Goal: Find specific page/section: Locate a particular part of the current website

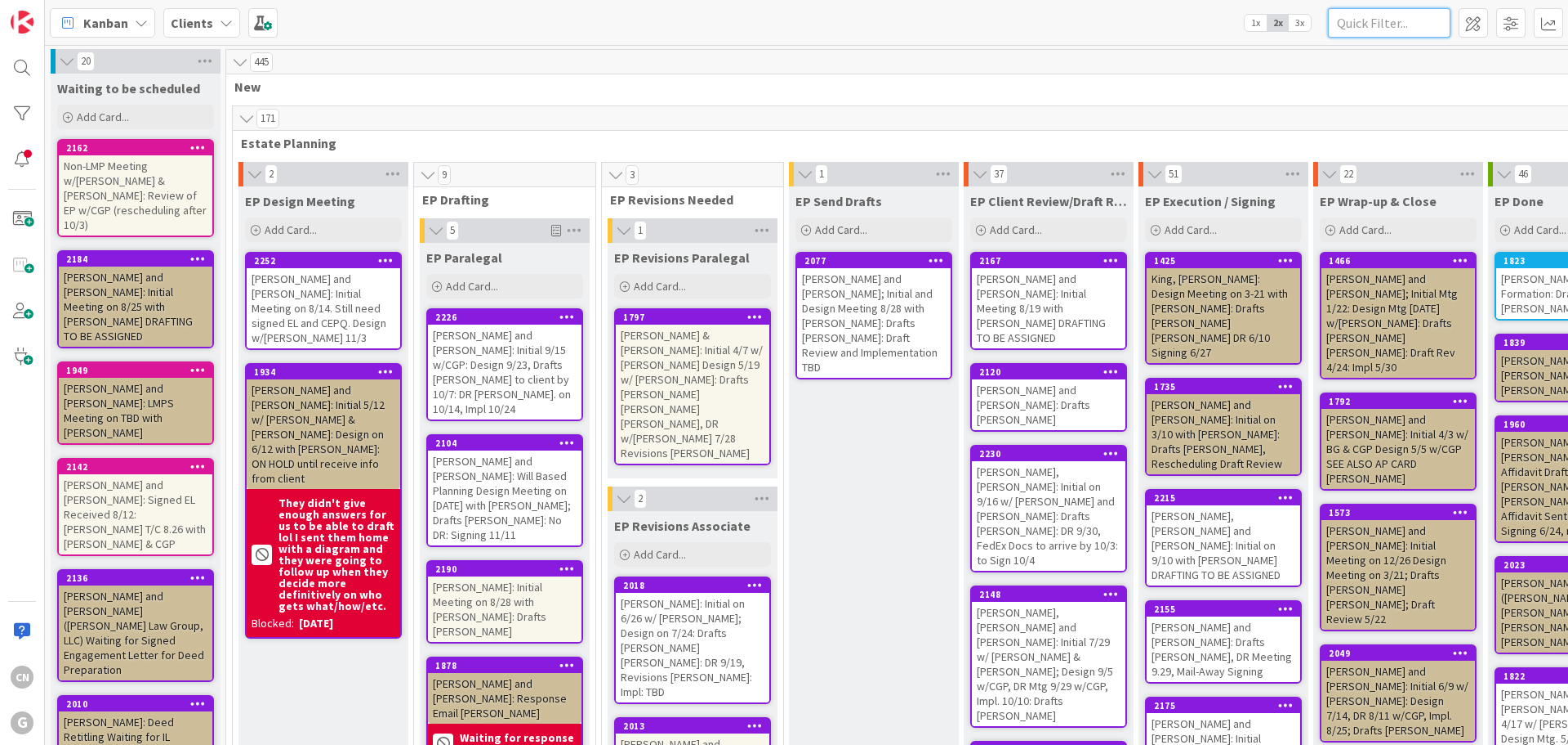
click at [1388, 23] on input "text" at bounding box center [1389, 23] width 123 height 29
click at [220, 24] on icon at bounding box center [226, 23] width 13 height 13
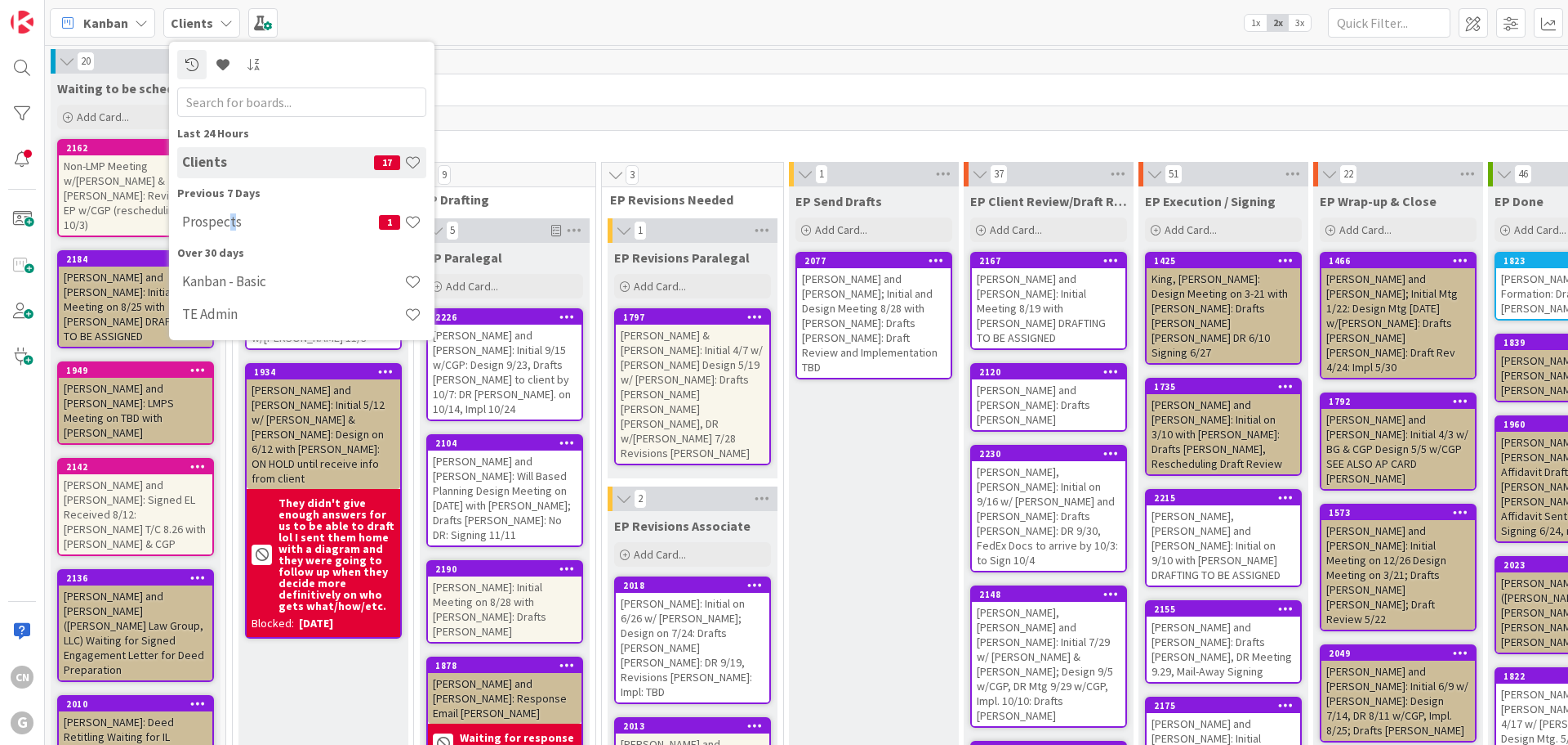
click at [231, 221] on h4 "Prospects" at bounding box center [281, 222] width 197 height 16
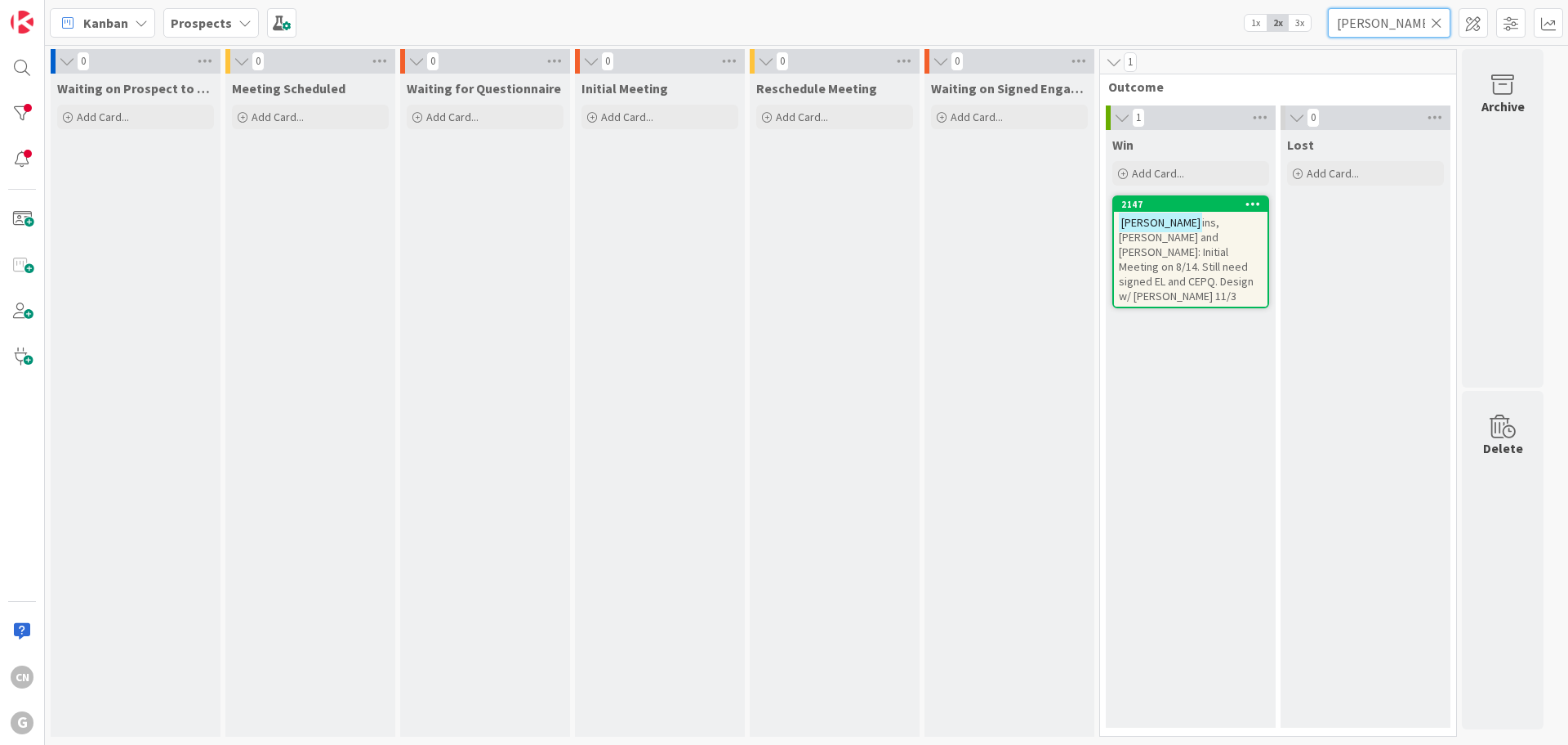
drag, startPoint x: 1366, startPoint y: 25, endPoint x: 1314, endPoint y: 26, distance: 52.0
click at [1314, 26] on div "Kanban Prospects 1x 2x 3x [PERSON_NAME]" at bounding box center [806, 22] width 1524 height 45
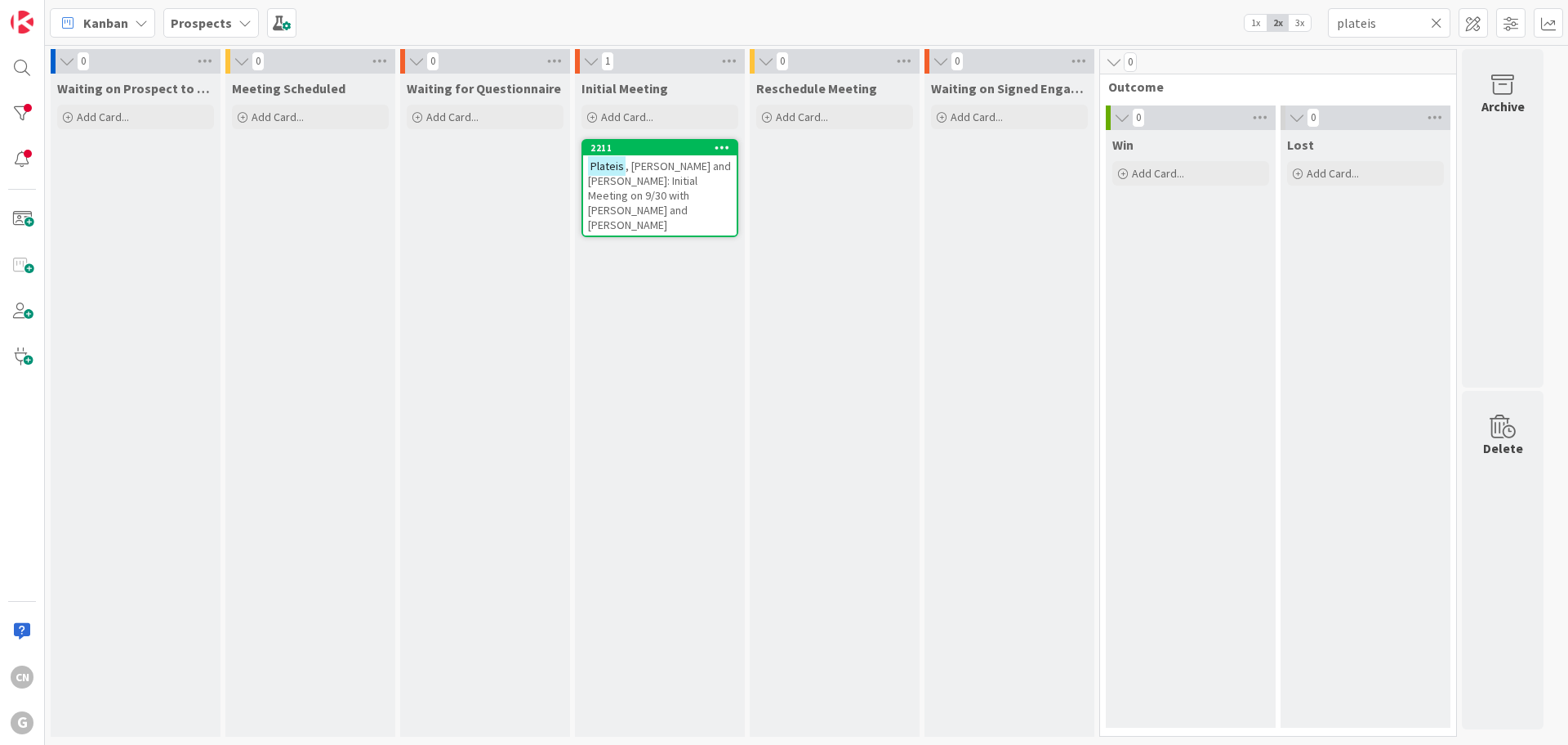
click at [688, 192] on div "[PERSON_NAME] and [PERSON_NAME]: Initial Meeting on 9/30 with [PERSON_NAME] and…" at bounding box center [659, 195] width 153 height 80
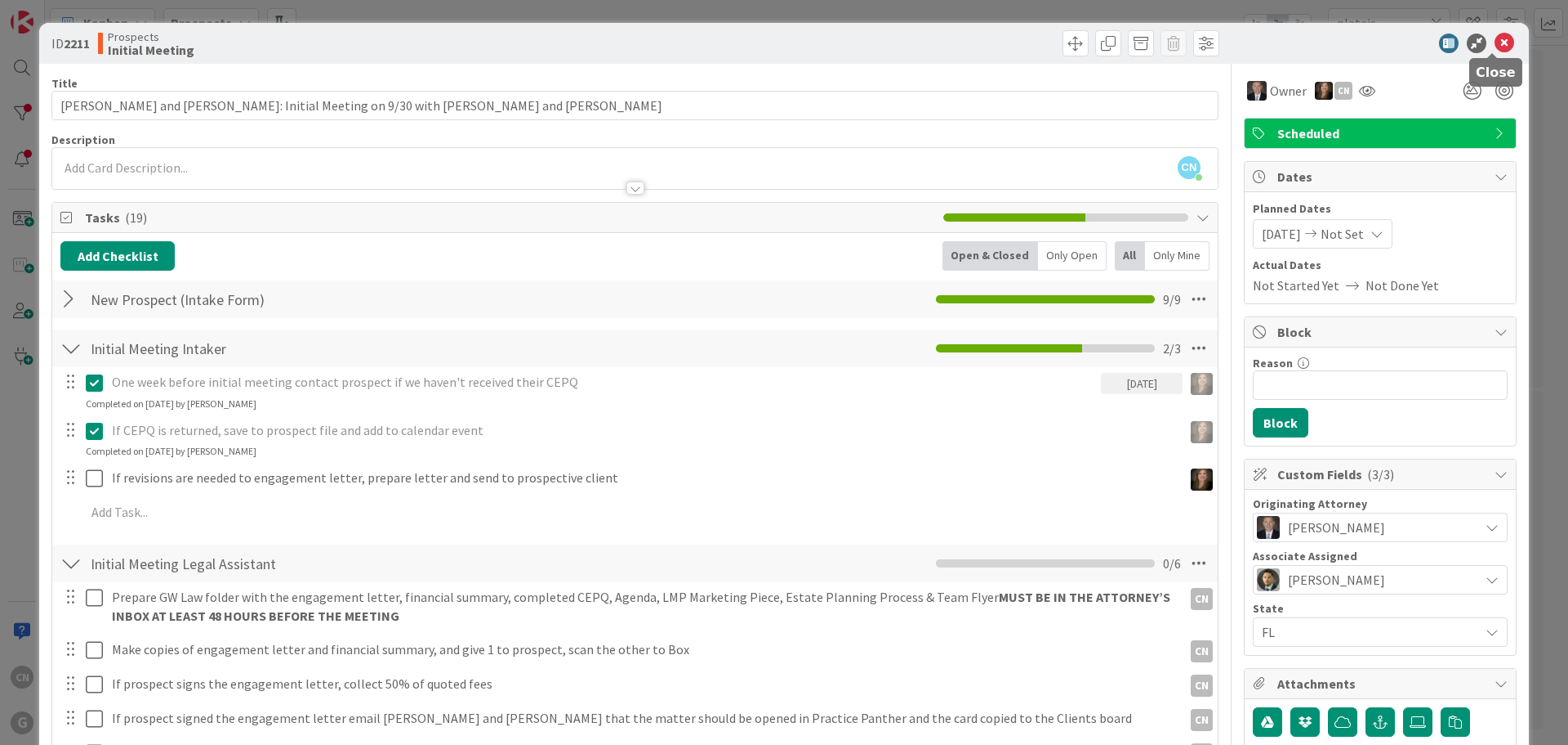
click at [1496, 45] on icon at bounding box center [1504, 44] width 20 height 20
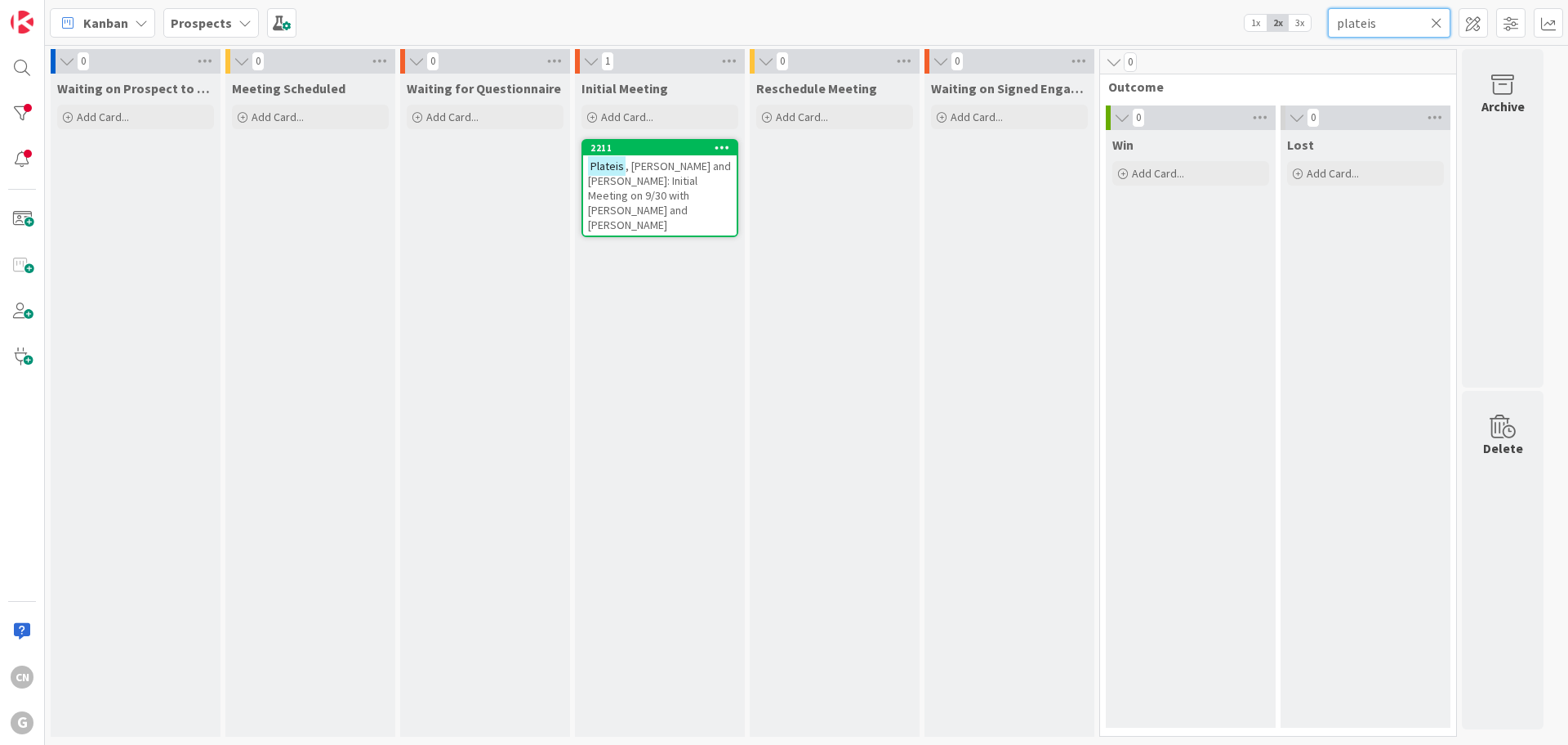
drag, startPoint x: 1400, startPoint y: 16, endPoint x: 1266, endPoint y: 35, distance: 135.3
click at [1266, 35] on div "Kanban Prospects 1x 2x 3x plateis" at bounding box center [806, 22] width 1524 height 45
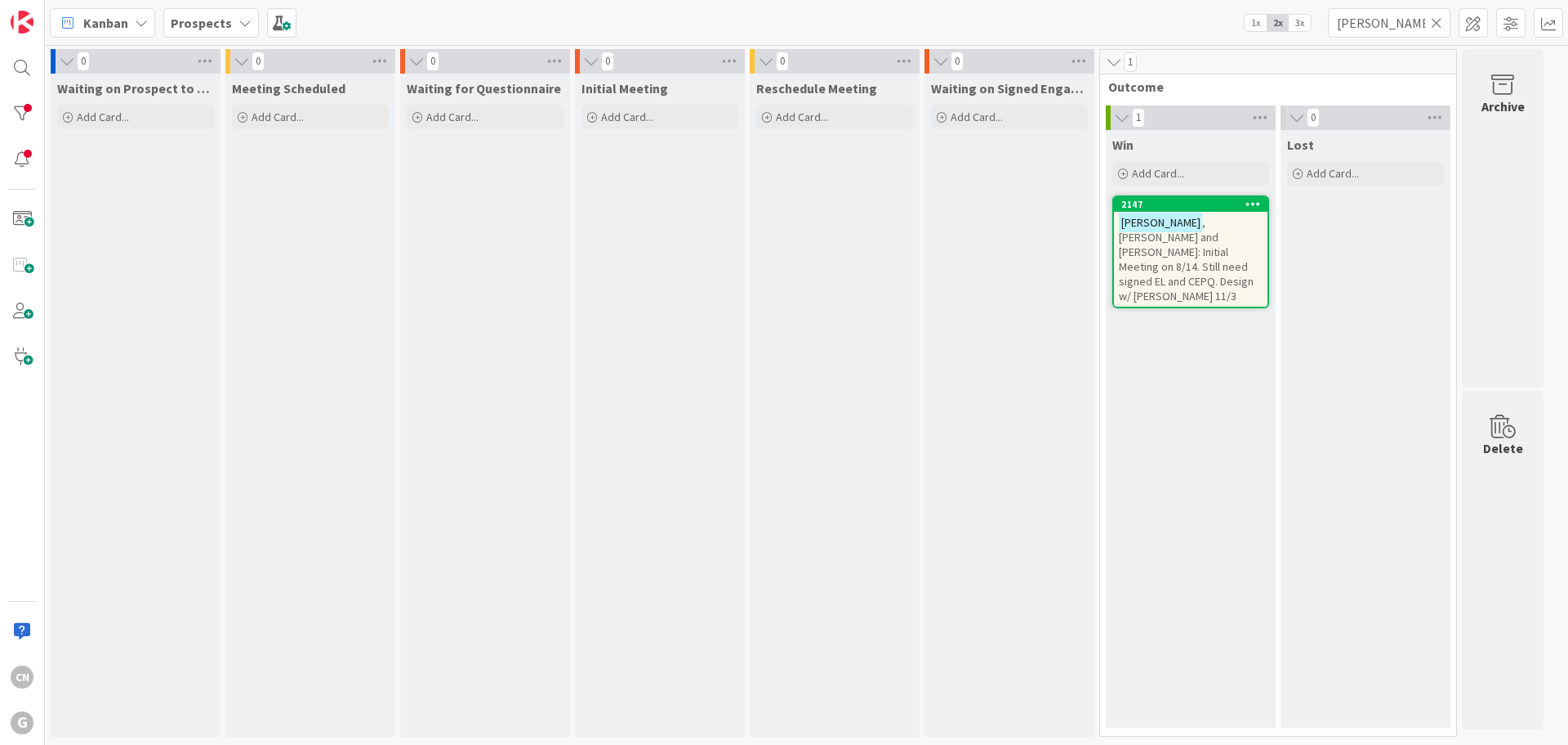
click at [1187, 241] on span ", [PERSON_NAME] and [PERSON_NAME]: Initial Meeting on 8/14. Still need signed E…" at bounding box center [1187, 259] width 134 height 88
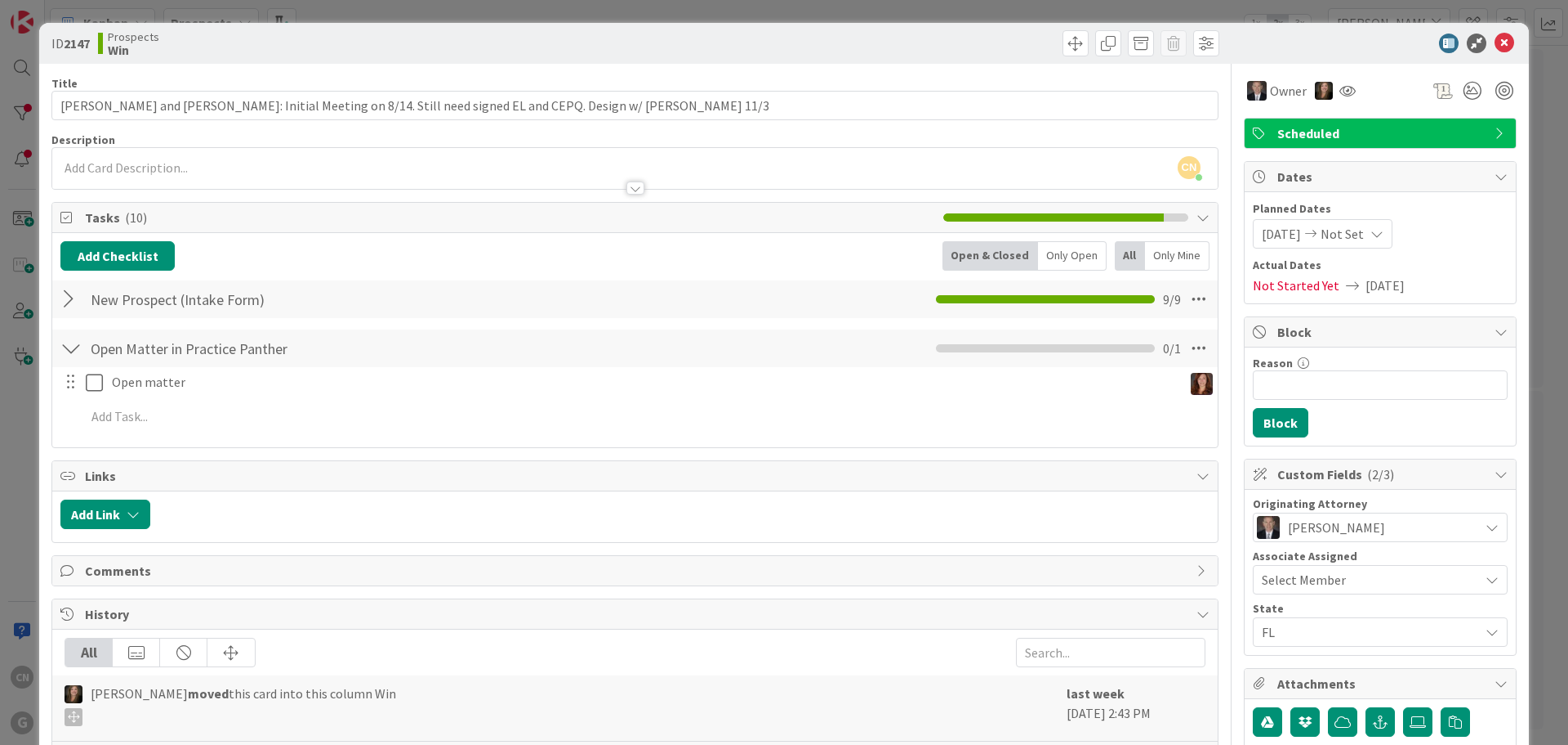
click at [629, 190] on div at bounding box center [636, 188] width 18 height 13
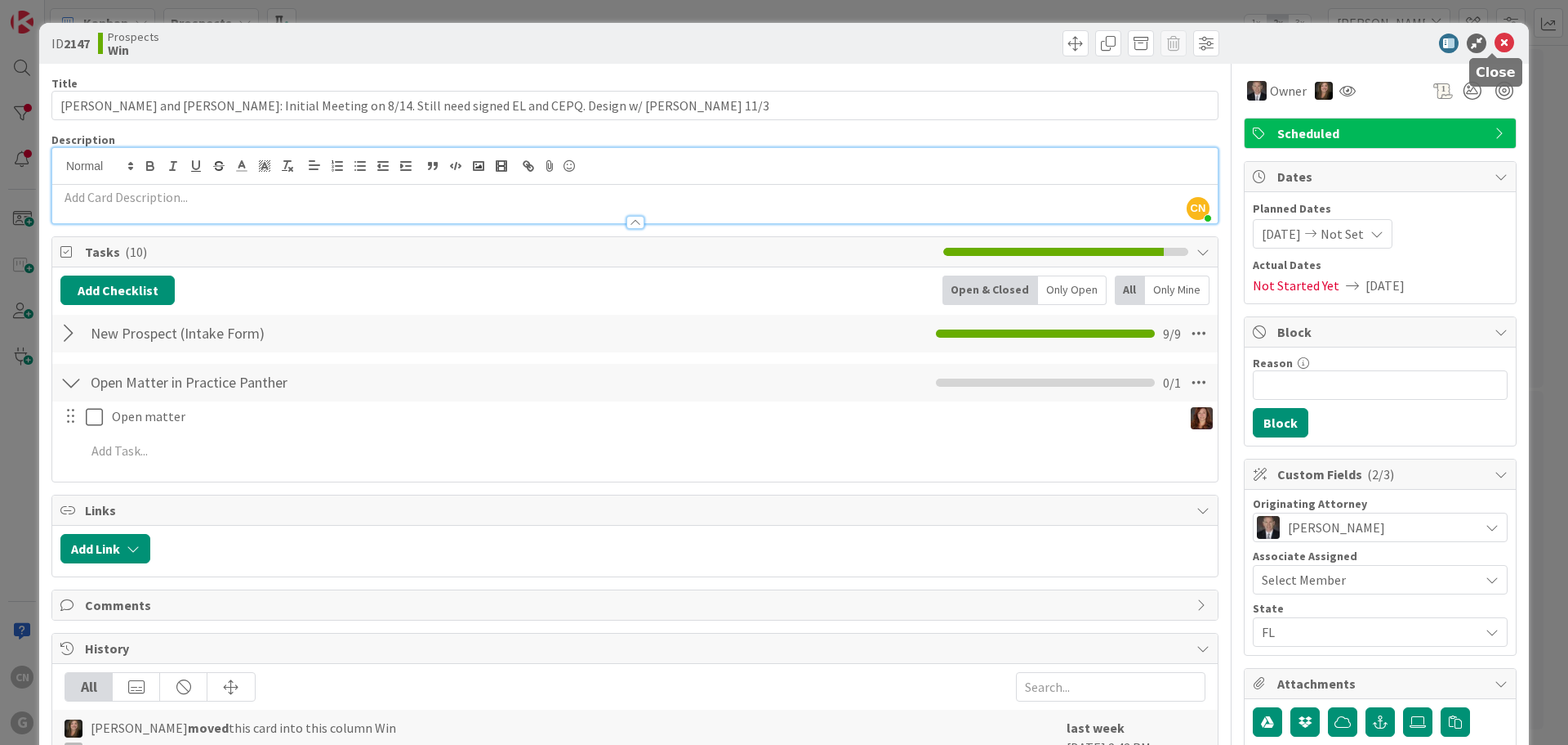
click at [1494, 49] on icon at bounding box center [1504, 44] width 20 height 20
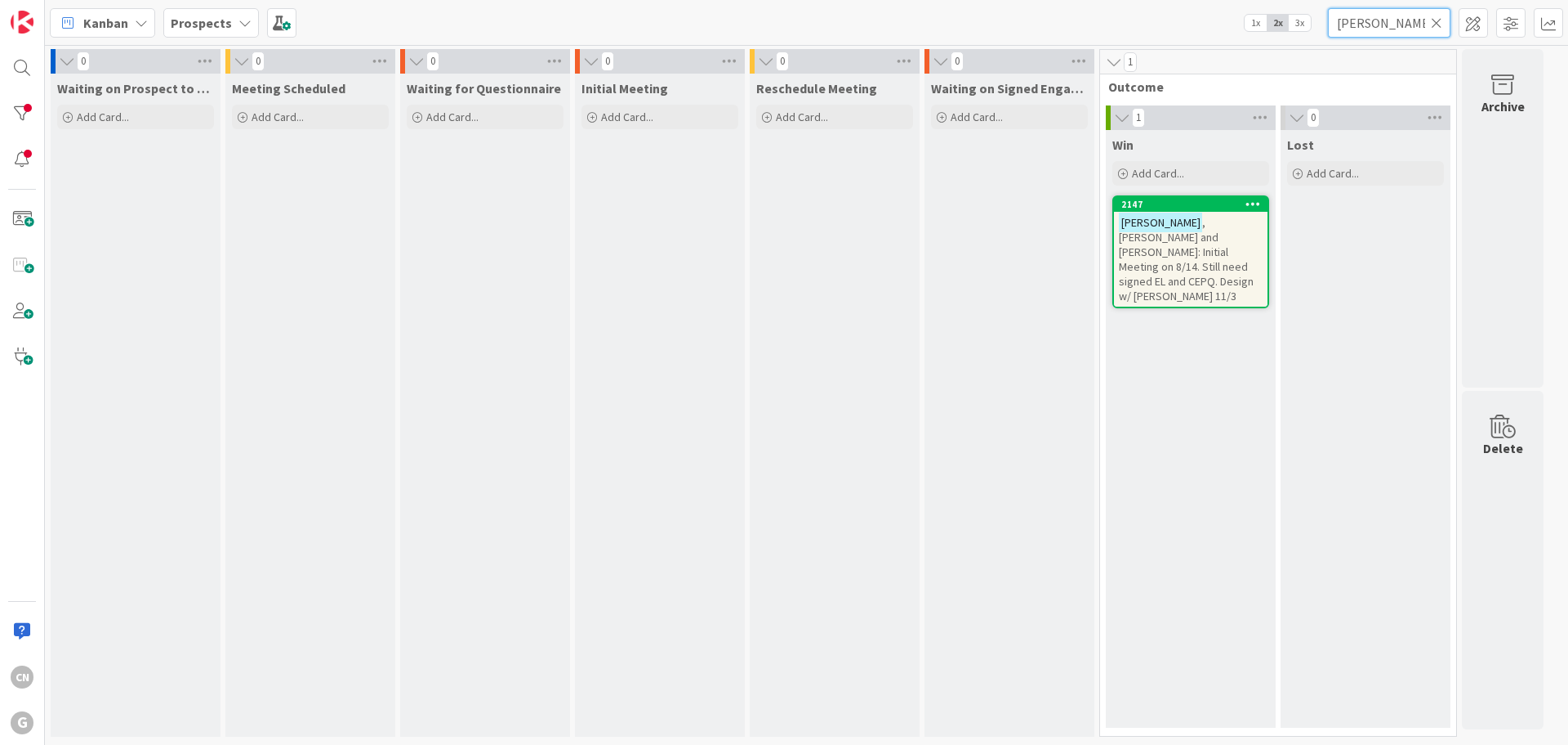
drag, startPoint x: 1391, startPoint y: 22, endPoint x: 1315, endPoint y: 25, distance: 76.1
click at [1315, 25] on div "Kanban Prospects 1x 2x 3x [PERSON_NAME]" at bounding box center [806, 22] width 1524 height 45
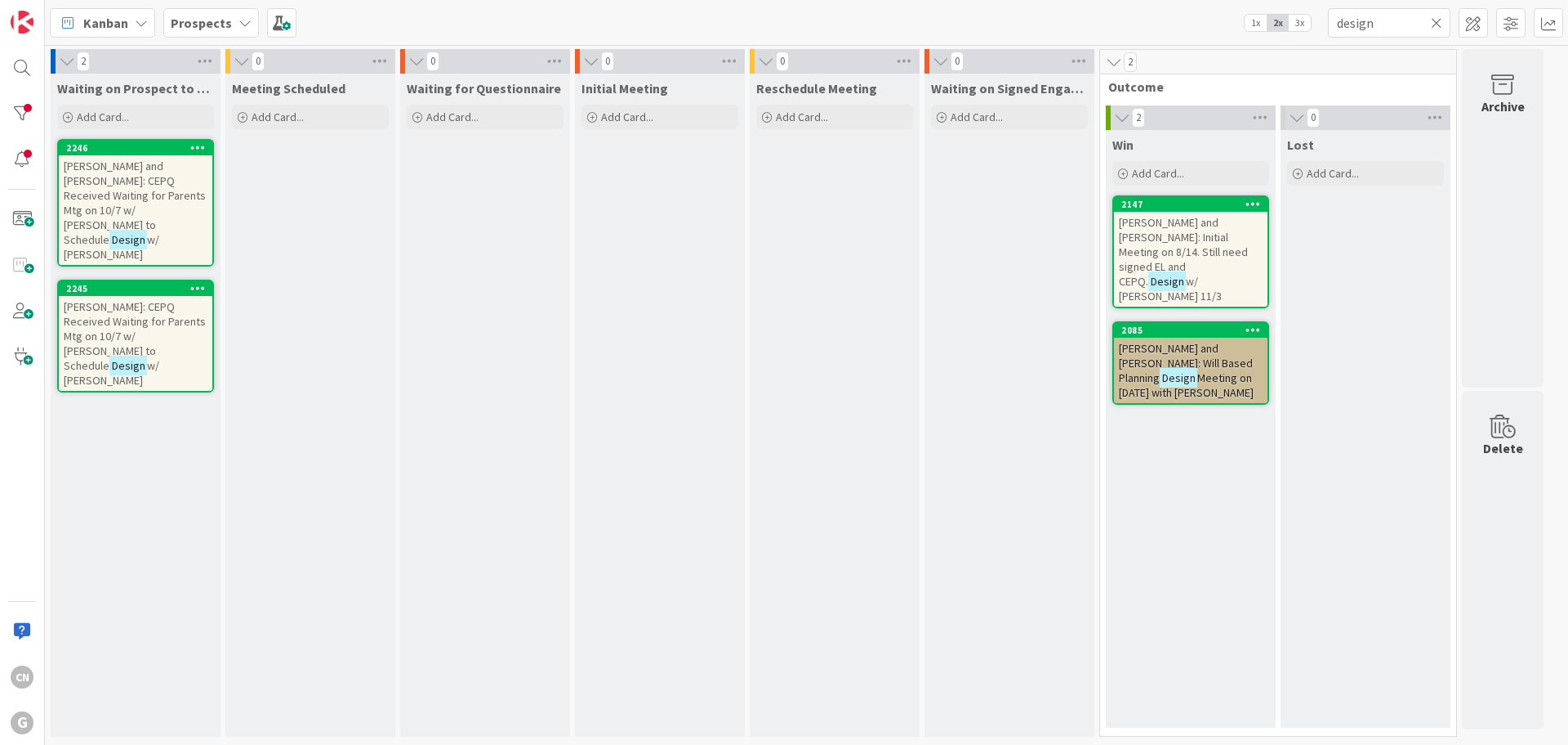
click at [1178, 371] on span "Meeting on [DATE] with [PERSON_NAME]" at bounding box center [1187, 385] width 134 height 29
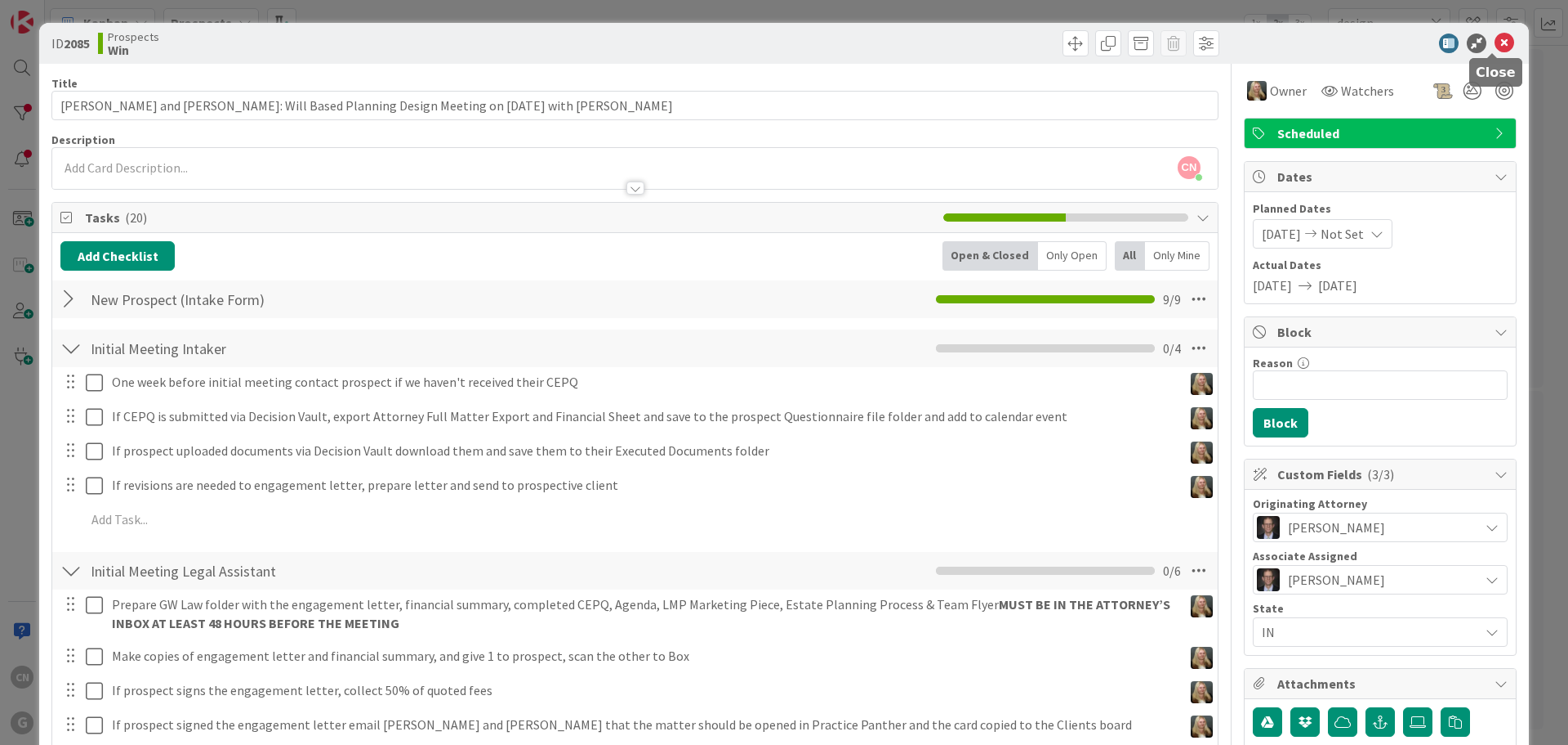
click at [1494, 51] on icon at bounding box center [1504, 44] width 20 height 20
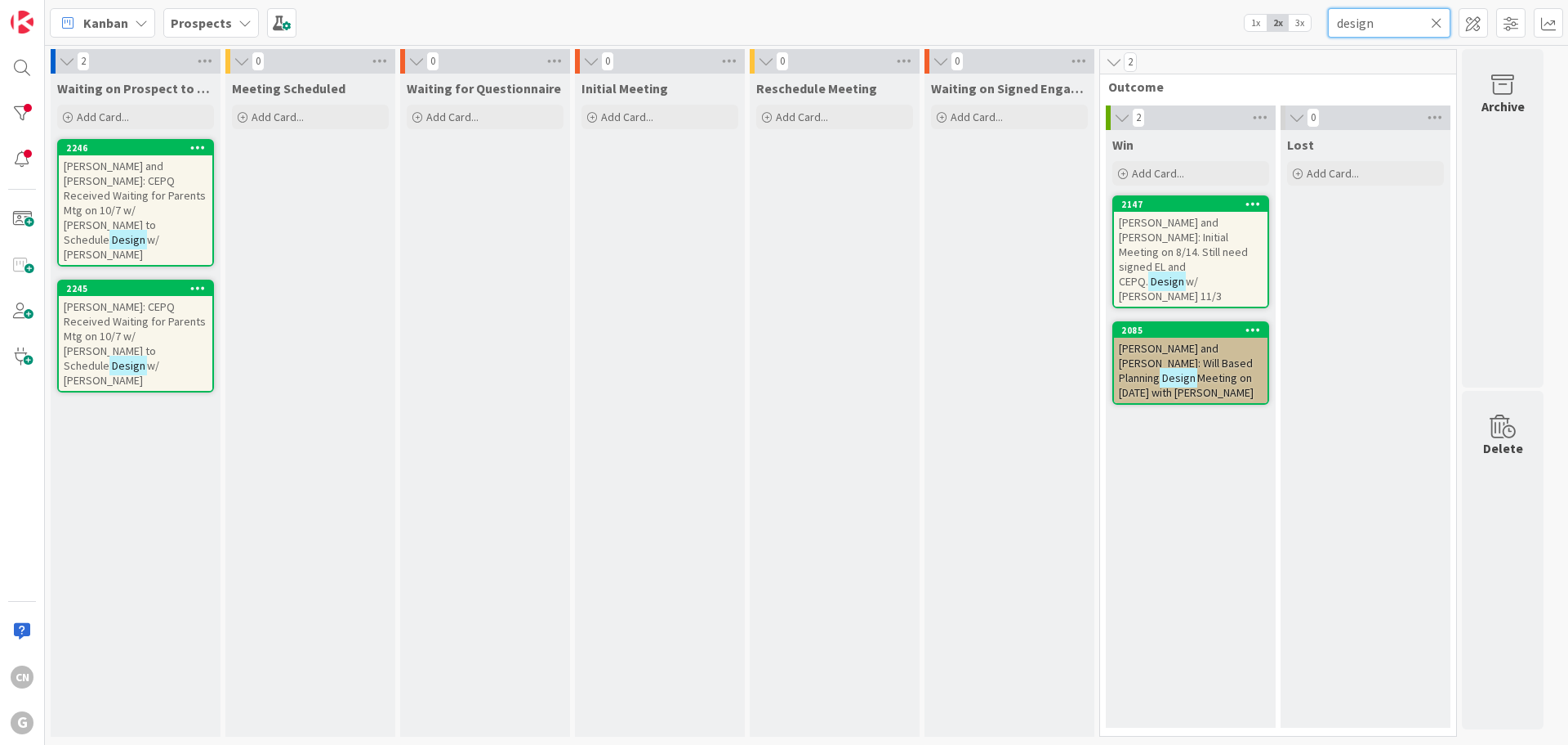
click at [1337, 25] on input "design" at bounding box center [1389, 23] width 123 height 29
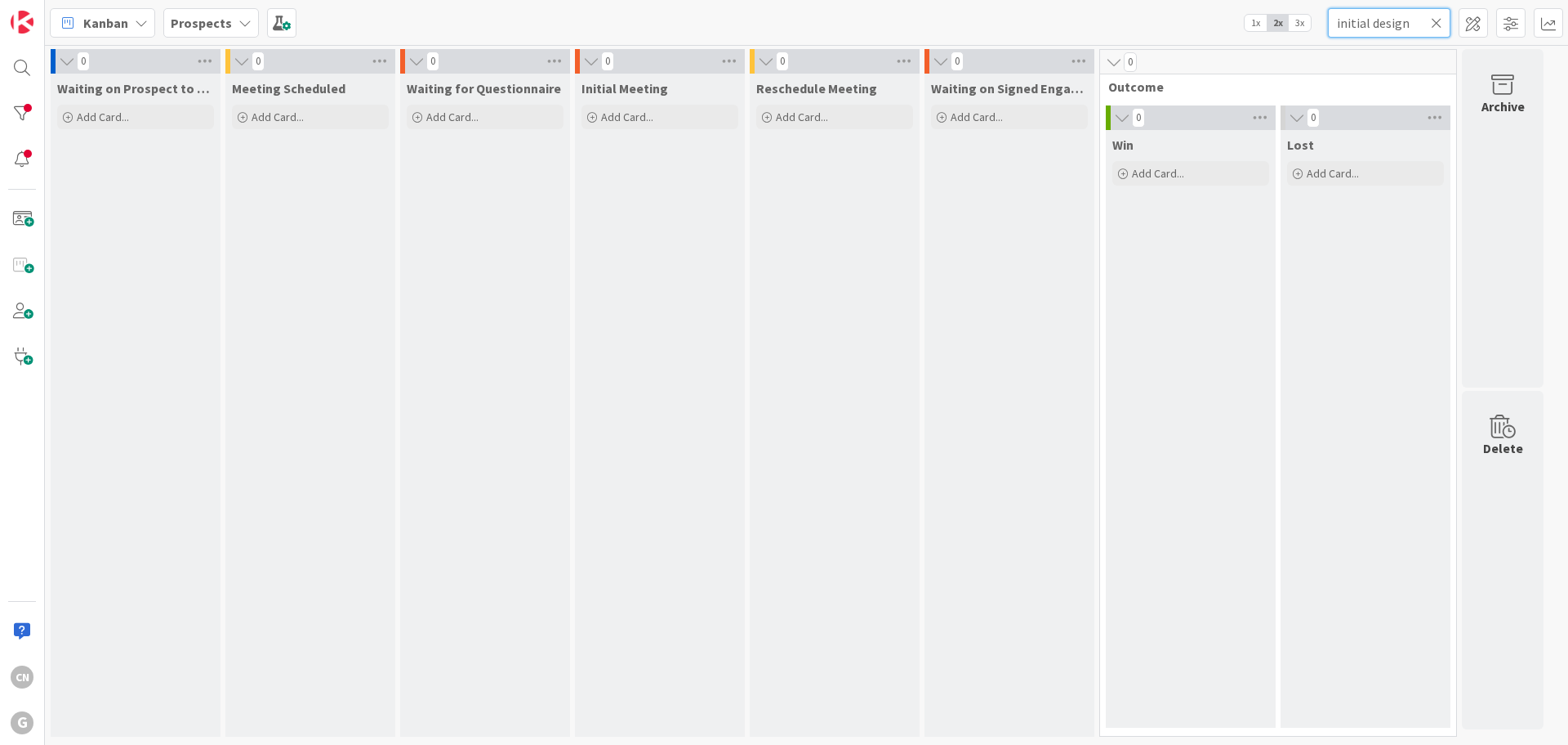
drag, startPoint x: 1368, startPoint y: 24, endPoint x: 1307, endPoint y: 25, distance: 61.0
click at [1307, 25] on div "Kanban Prospects 1x 2x 3x initial design" at bounding box center [806, 22] width 1524 height 45
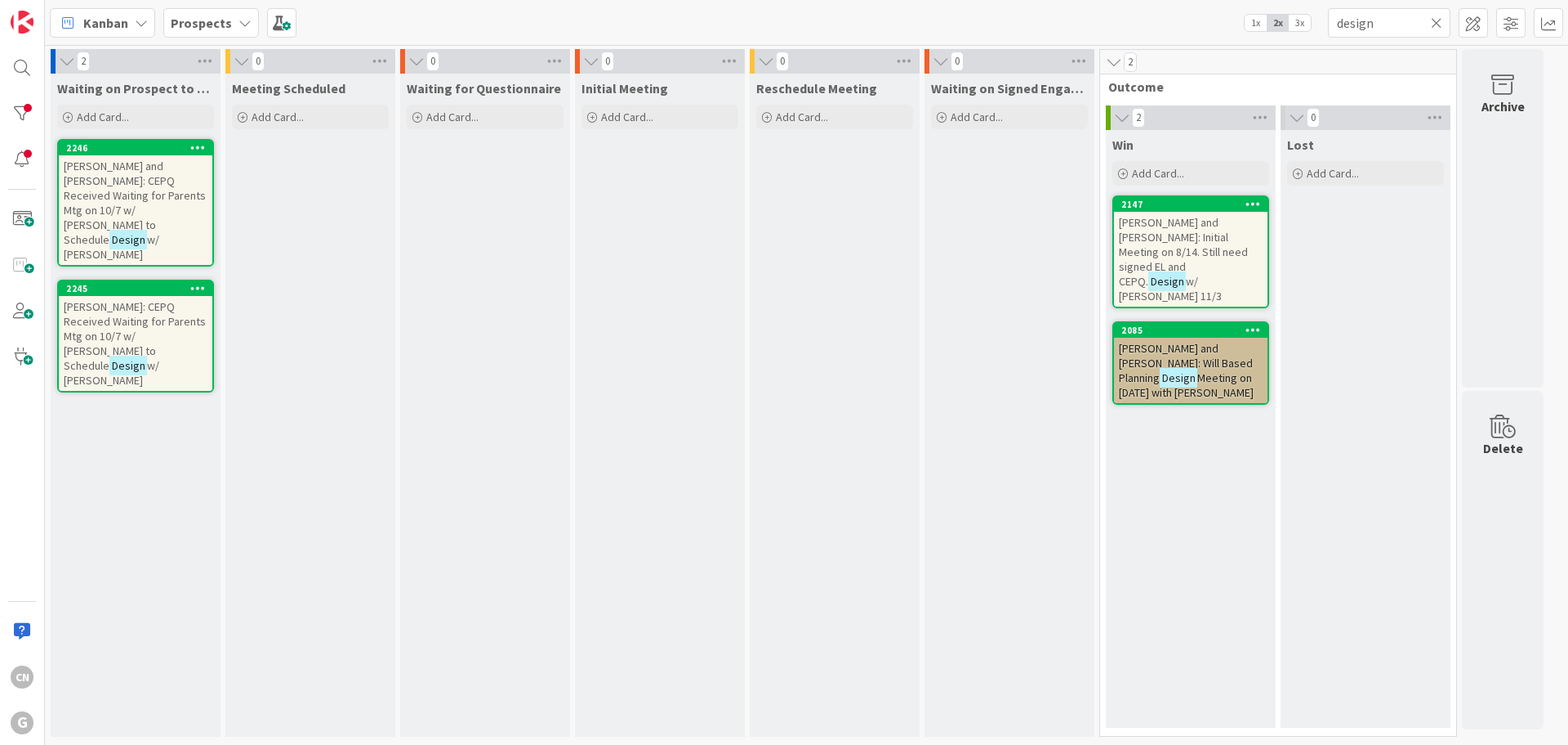
click at [148, 161] on span "[PERSON_NAME] and [PERSON_NAME]: CEPQ Received Waiting for Parents Mtg on 10/7 …" at bounding box center [134, 203] width 143 height 88
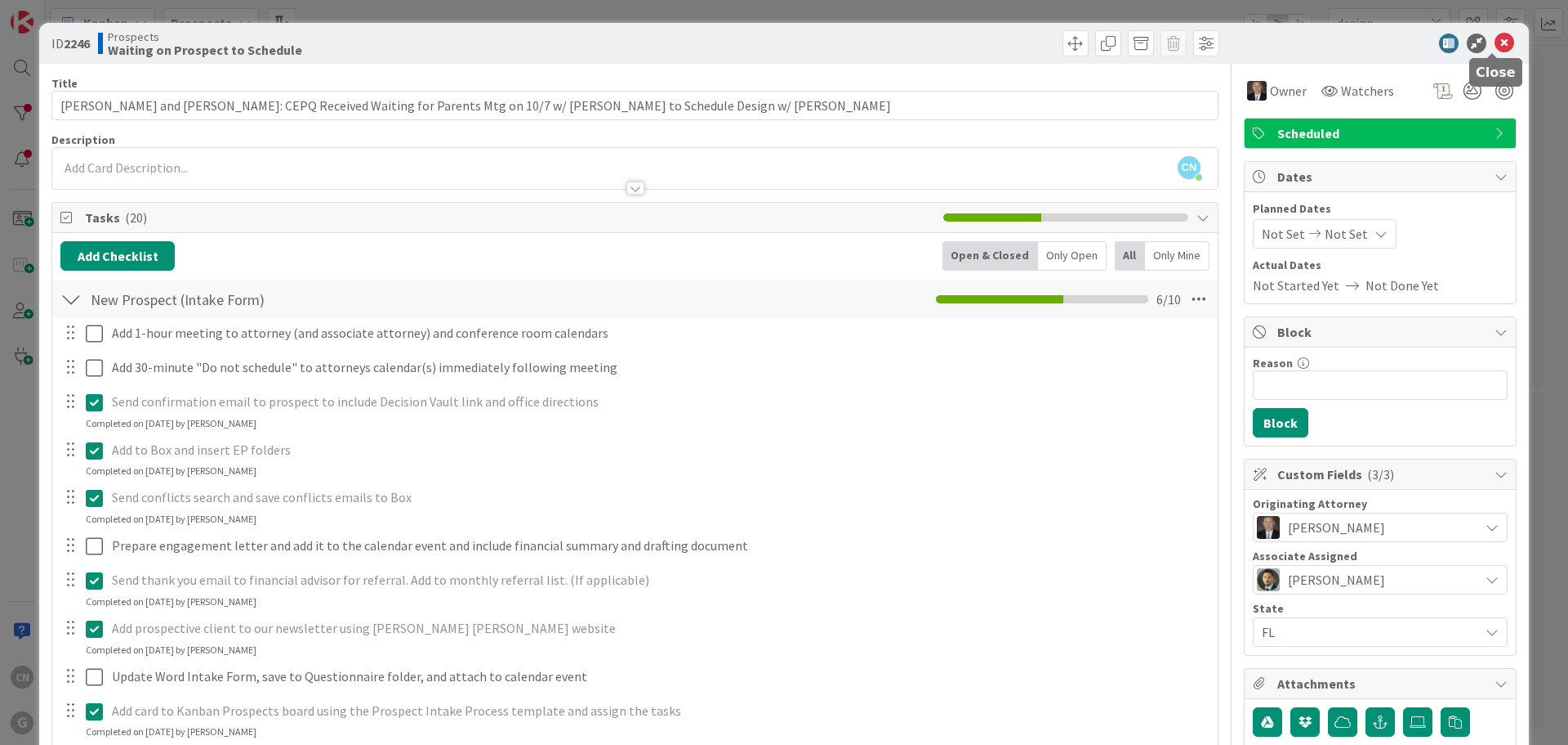
drag, startPoint x: 1494, startPoint y: 45, endPoint x: 1054, endPoint y: 115, distance: 445.5
click at [1494, 45] on icon at bounding box center [1504, 44] width 20 height 20
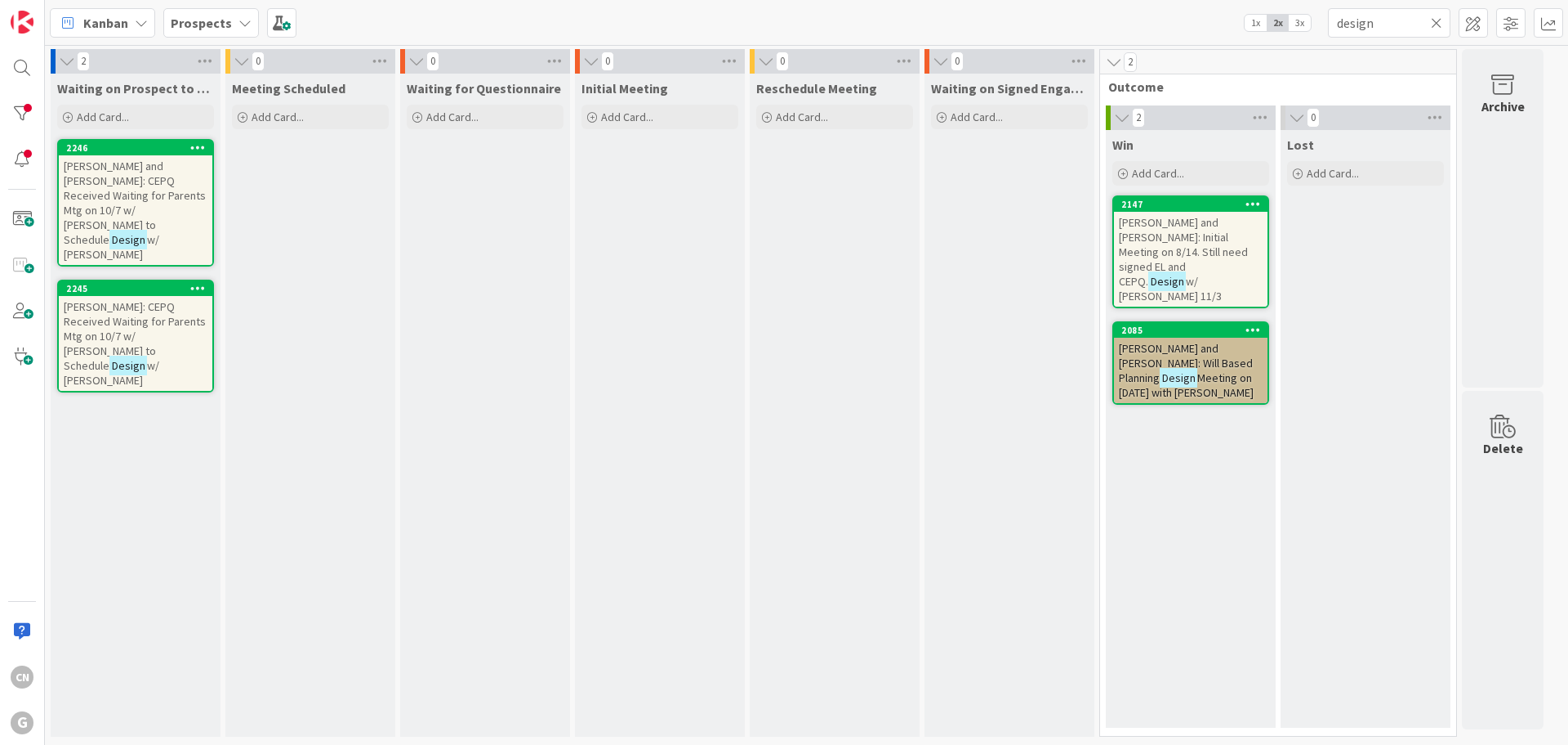
click at [122, 299] on span "[PERSON_NAME]: CEPQ Received Waiting for Parents Mtg on 10/7 w/ [PERSON_NAME] t…" at bounding box center [134, 335] width 143 height 74
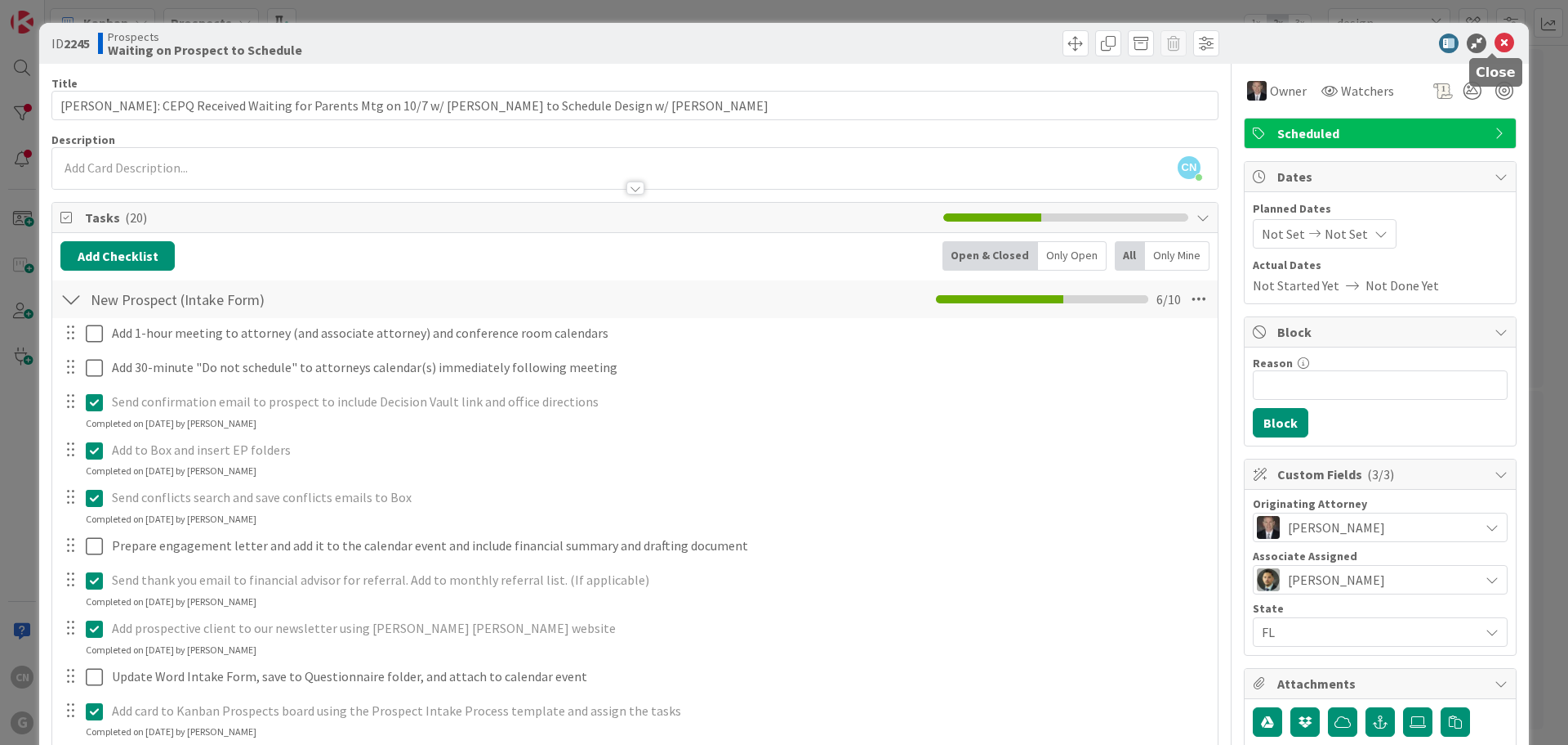
click at [1494, 37] on icon at bounding box center [1504, 44] width 20 height 20
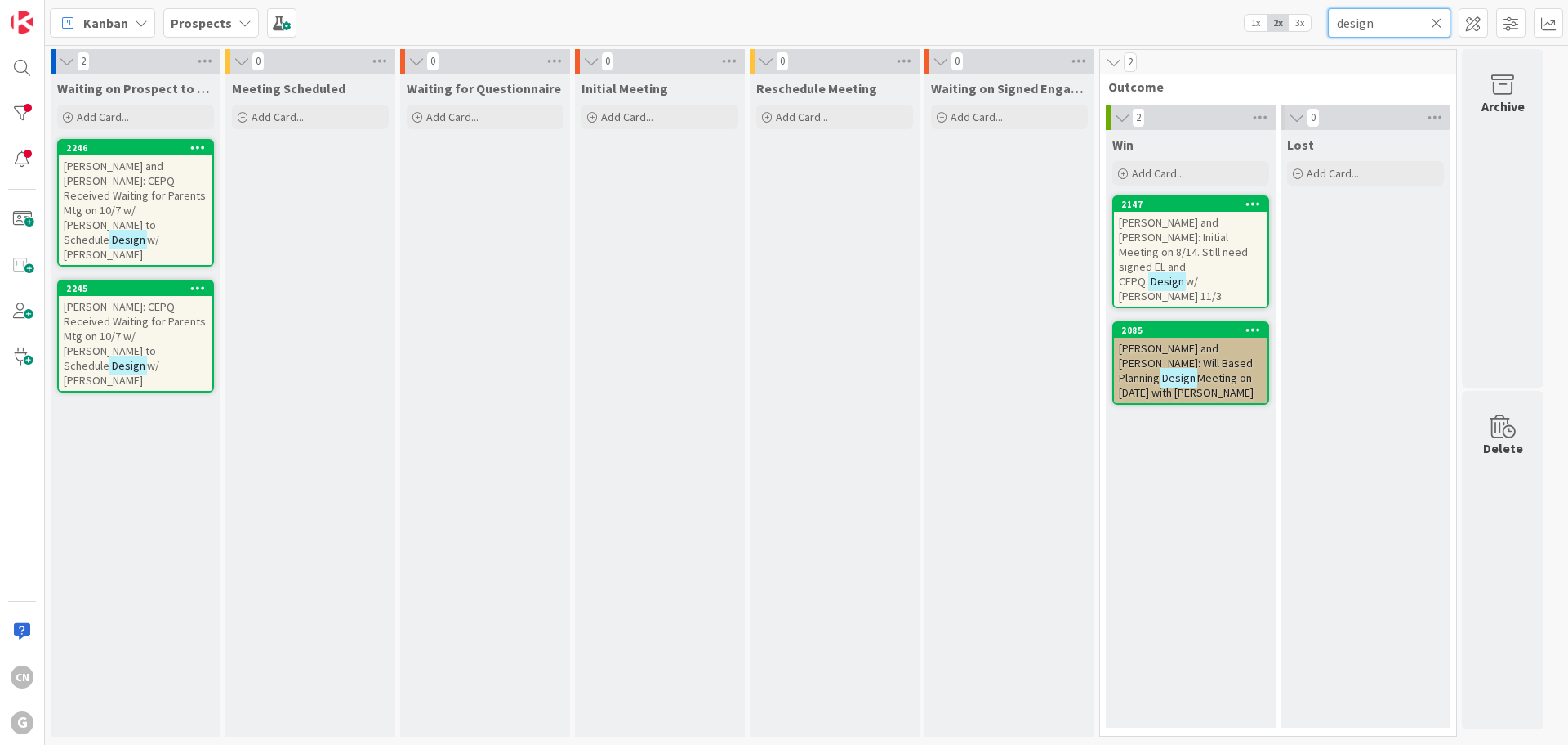
drag, startPoint x: 1393, startPoint y: 28, endPoint x: 1258, endPoint y: 43, distance: 135.8
click at [1260, 43] on div "Kanban Prospects 1x 2x 3x design" at bounding box center [806, 22] width 1524 height 45
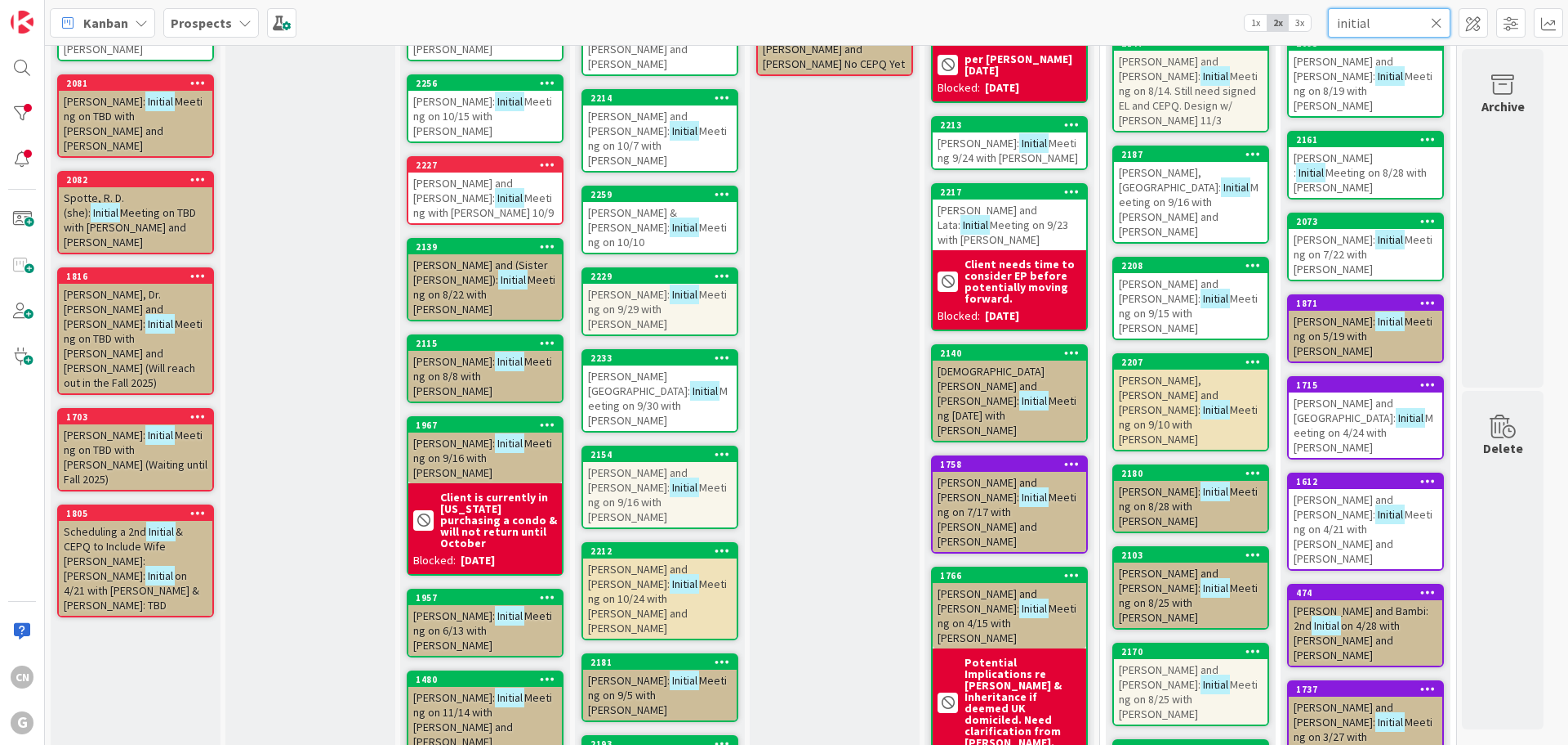
scroll to position [162, 0]
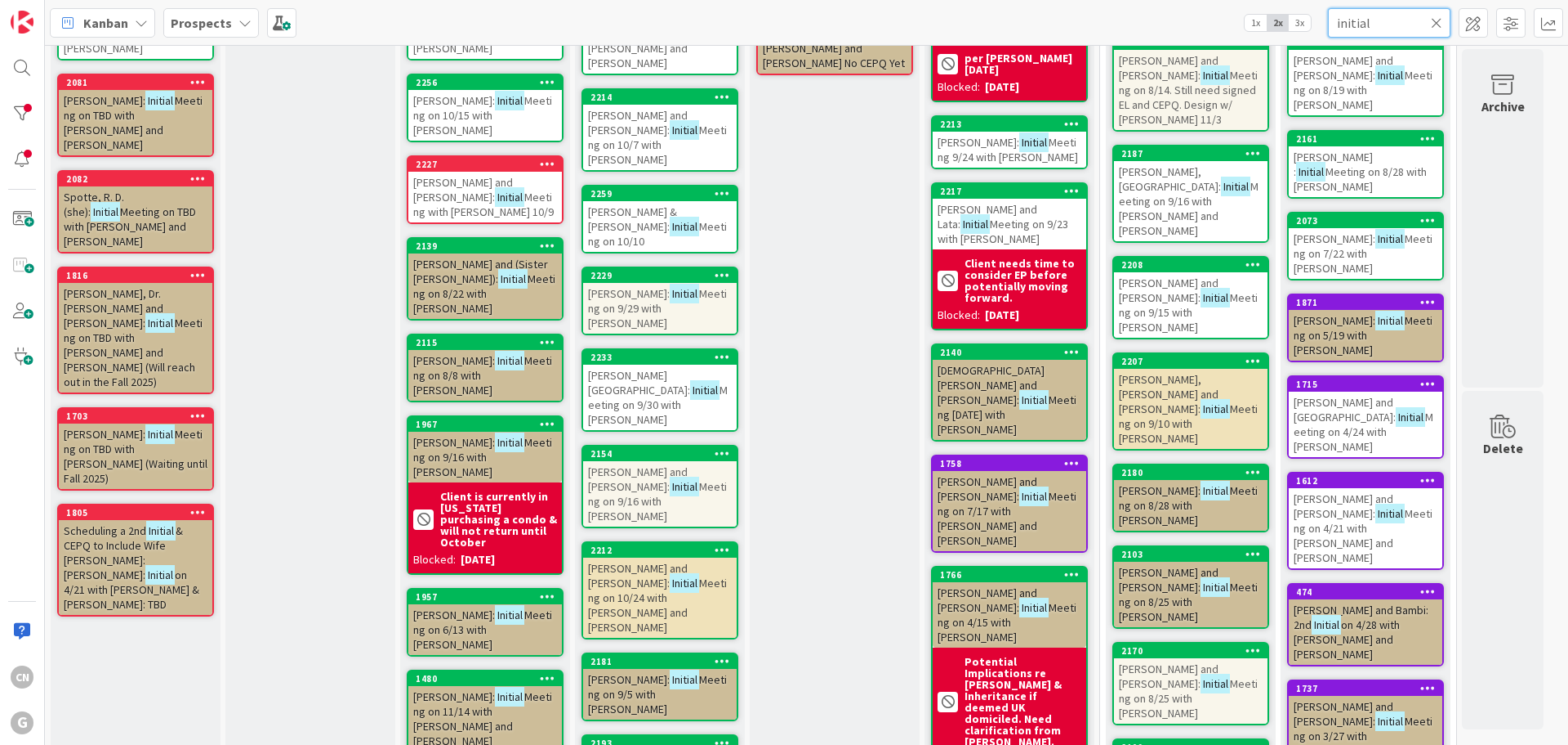
type input "initial"
click at [1171, 290] on span "Meeting on 9/15 with [PERSON_NAME]" at bounding box center [1188, 312] width 139 height 45
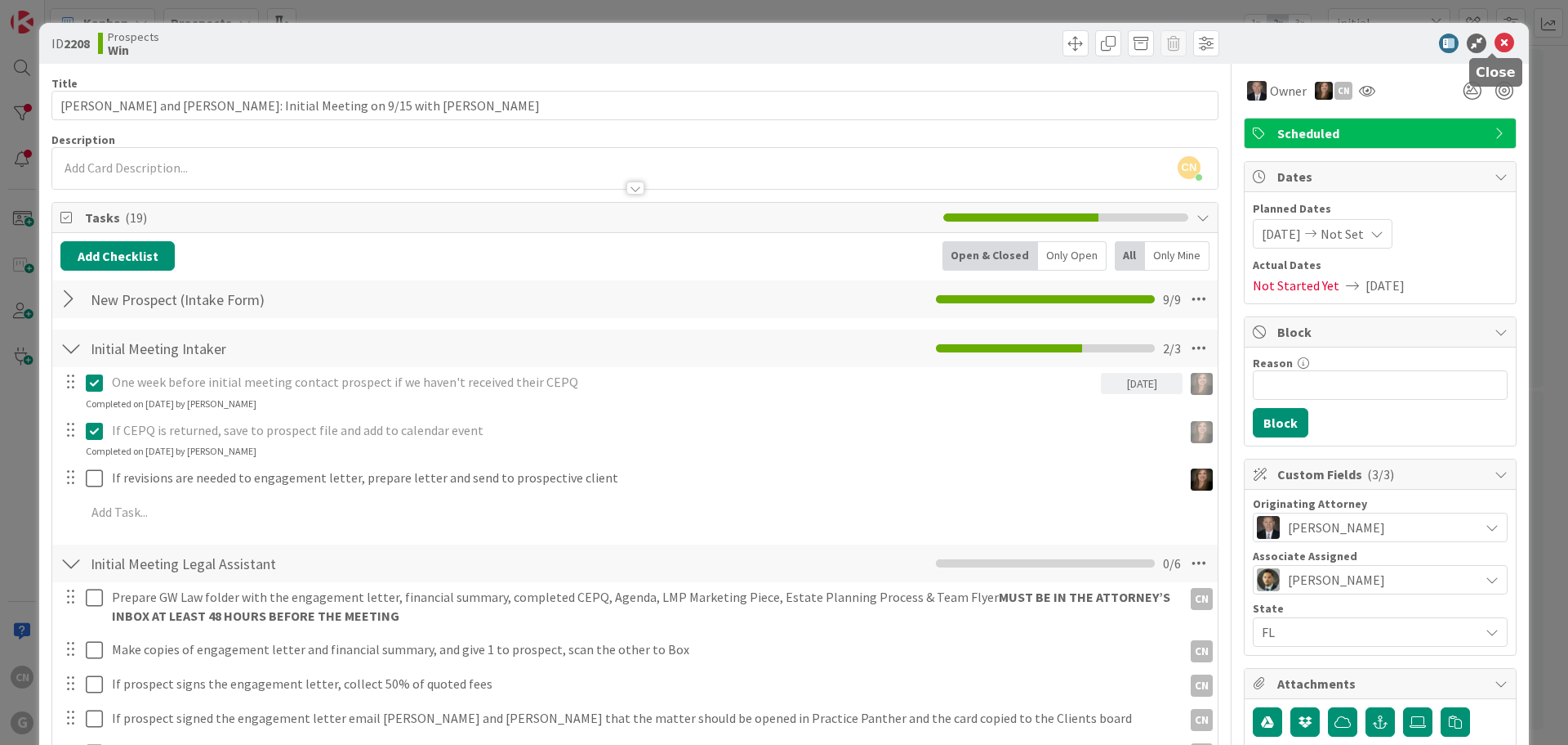
click at [1494, 45] on icon at bounding box center [1504, 44] width 20 height 20
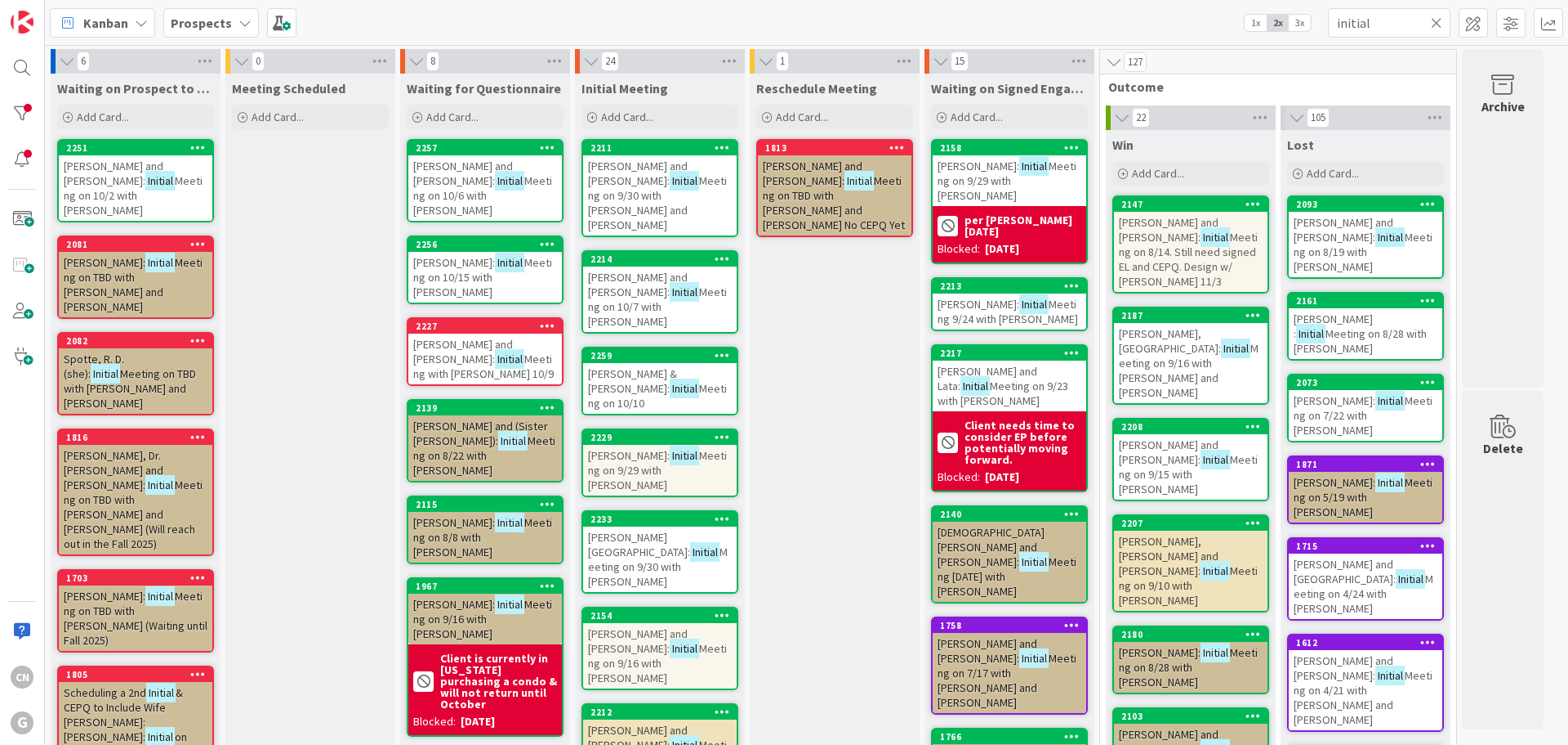
click at [202, 19] on b "Prospects" at bounding box center [201, 23] width 61 height 16
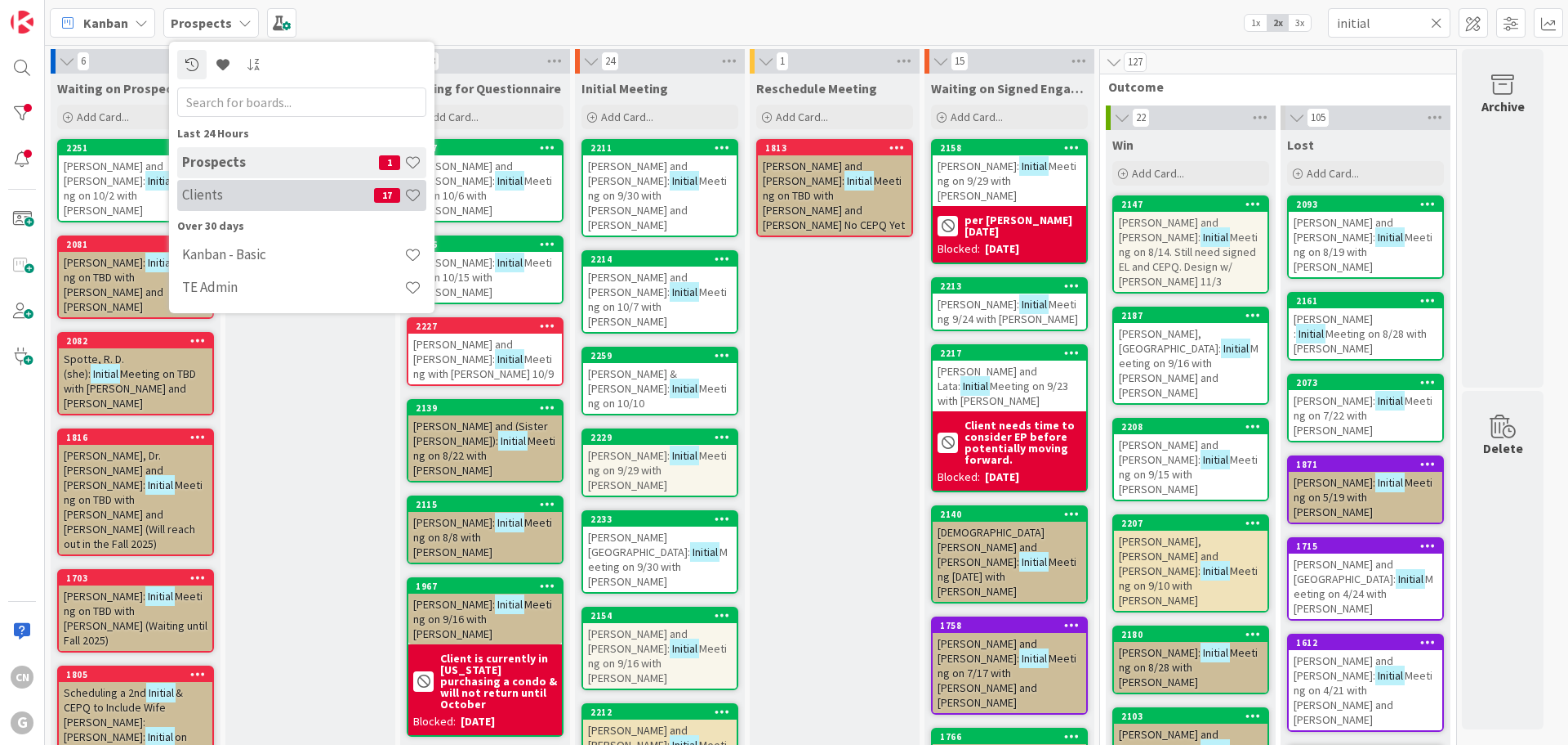
click at [218, 195] on h4 "Clients" at bounding box center [278, 194] width 192 height 16
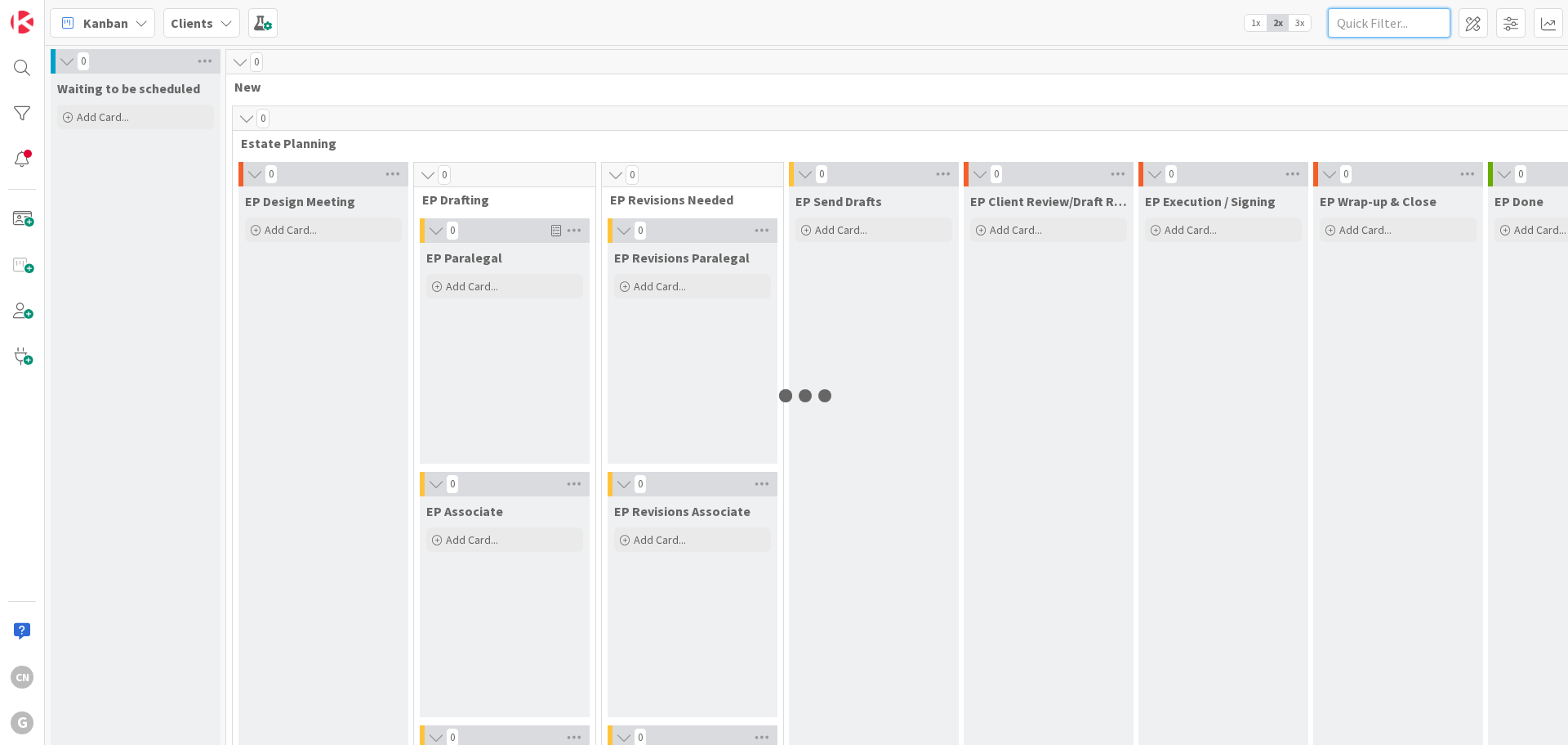
click at [1357, 26] on input "text" at bounding box center [1389, 23] width 123 height 29
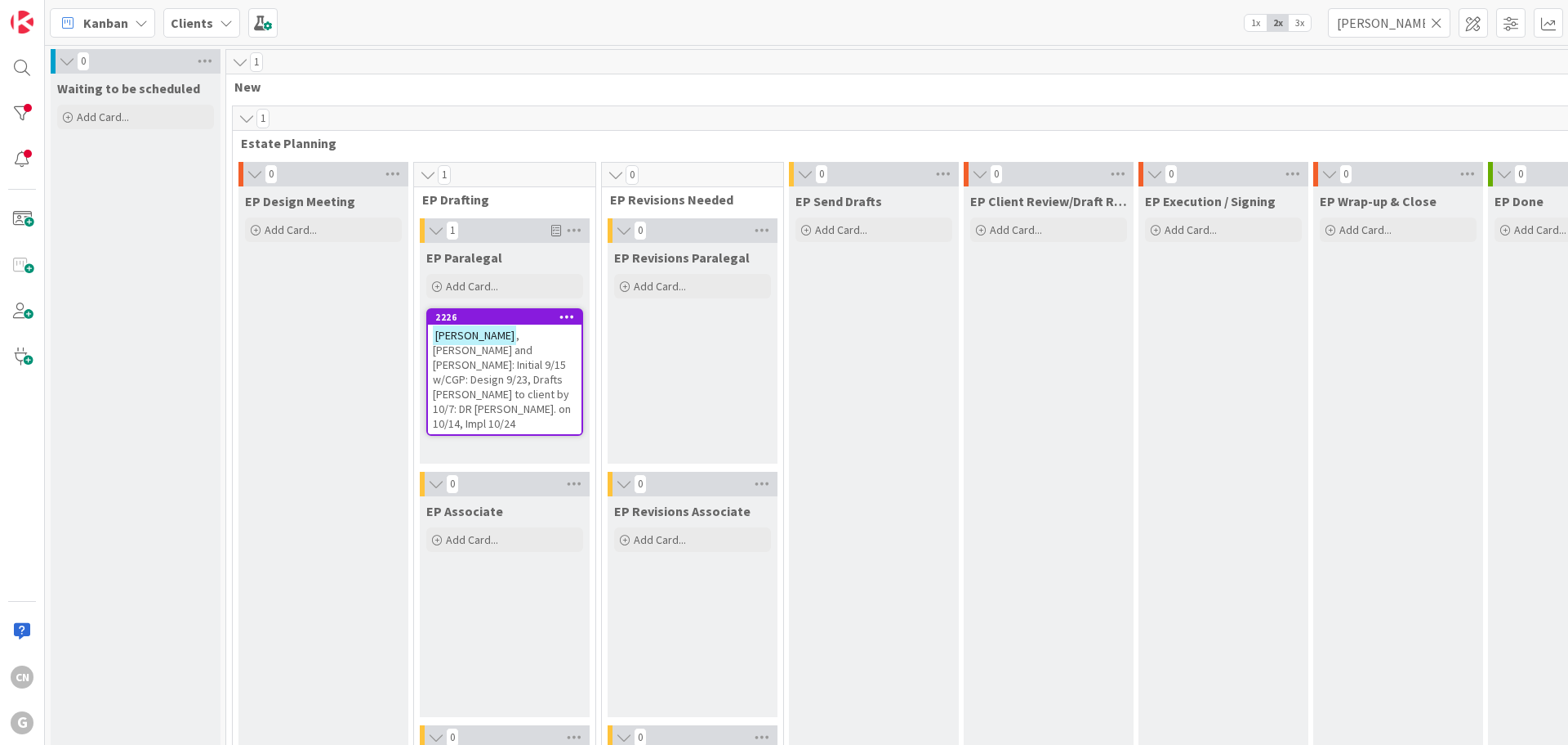
click at [528, 363] on span ", [PERSON_NAME] and [PERSON_NAME]: Initial 9/15 w/CGP: Design 9/23, Drafts [PER…" at bounding box center [502, 379] width 138 height 103
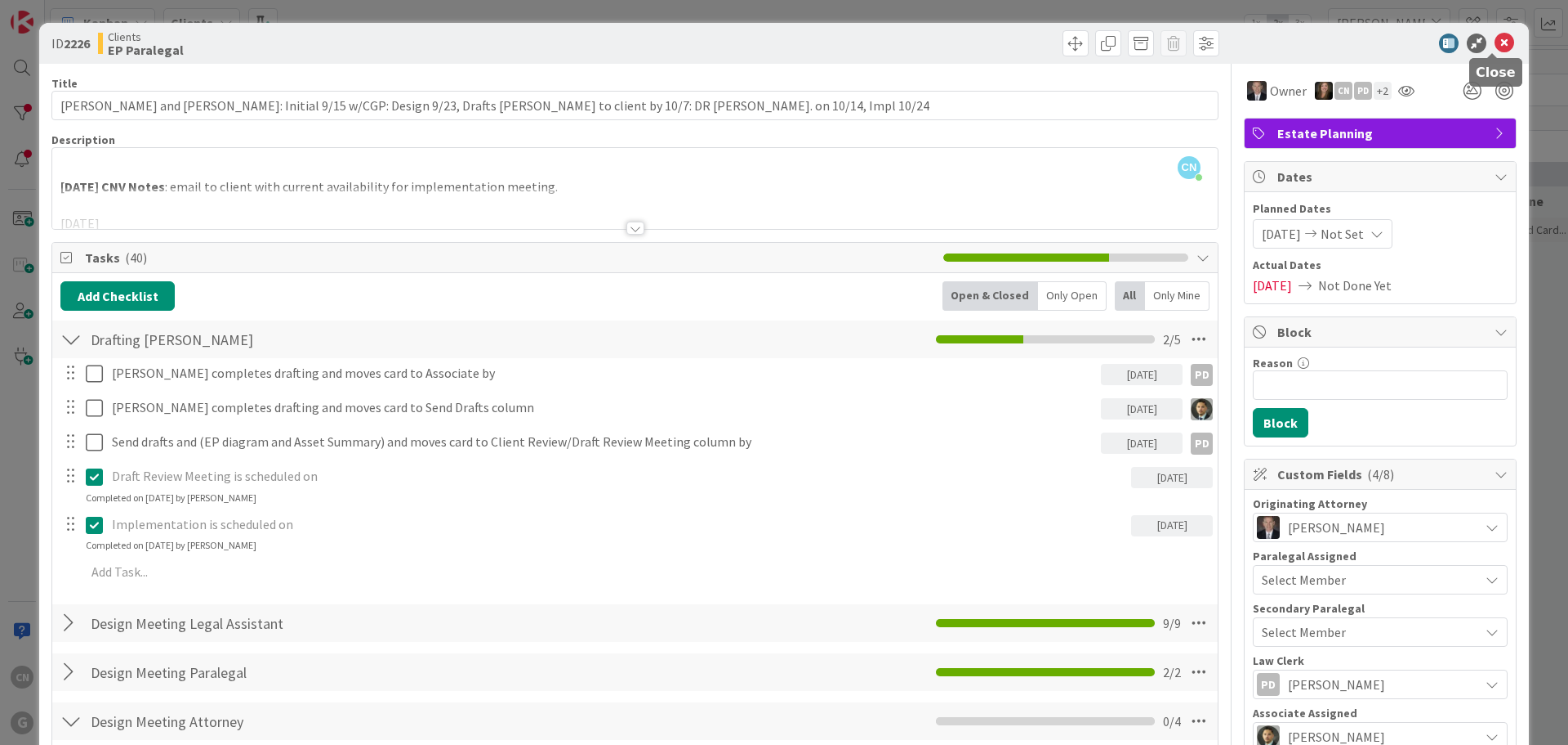
click at [1494, 47] on icon at bounding box center [1504, 44] width 20 height 20
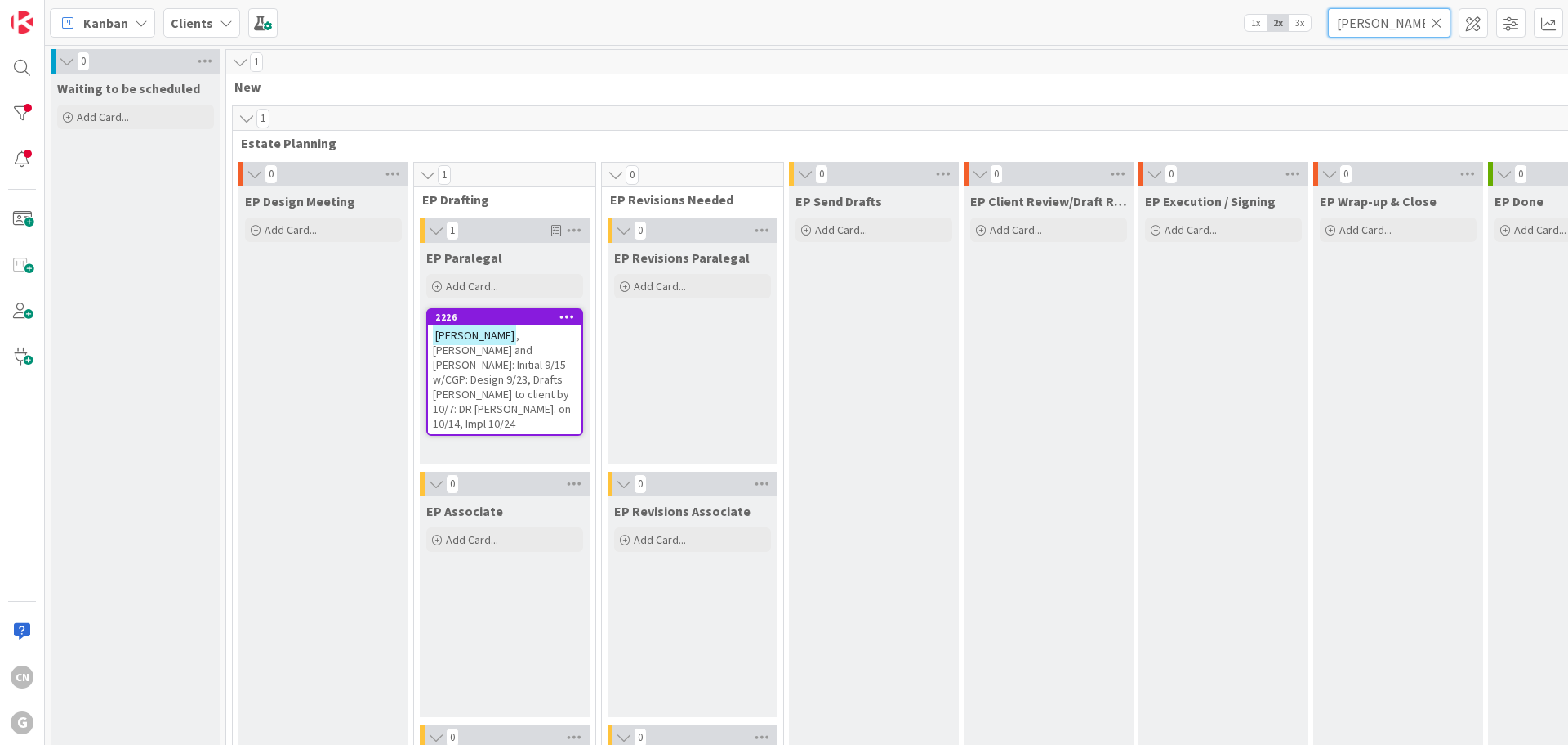
drag, startPoint x: 1381, startPoint y: 26, endPoint x: 1305, endPoint y: 25, distance: 76.0
click at [1305, 25] on div "Kanban Clients 1x 2x 3x [PERSON_NAME]" at bounding box center [806, 22] width 1524 height 45
click at [478, 376] on span ", [PERSON_NAME] and [PERSON_NAME]: Initial 9/15 w/CGP: Design 9/23, Drafts [PER…" at bounding box center [502, 379] width 138 height 103
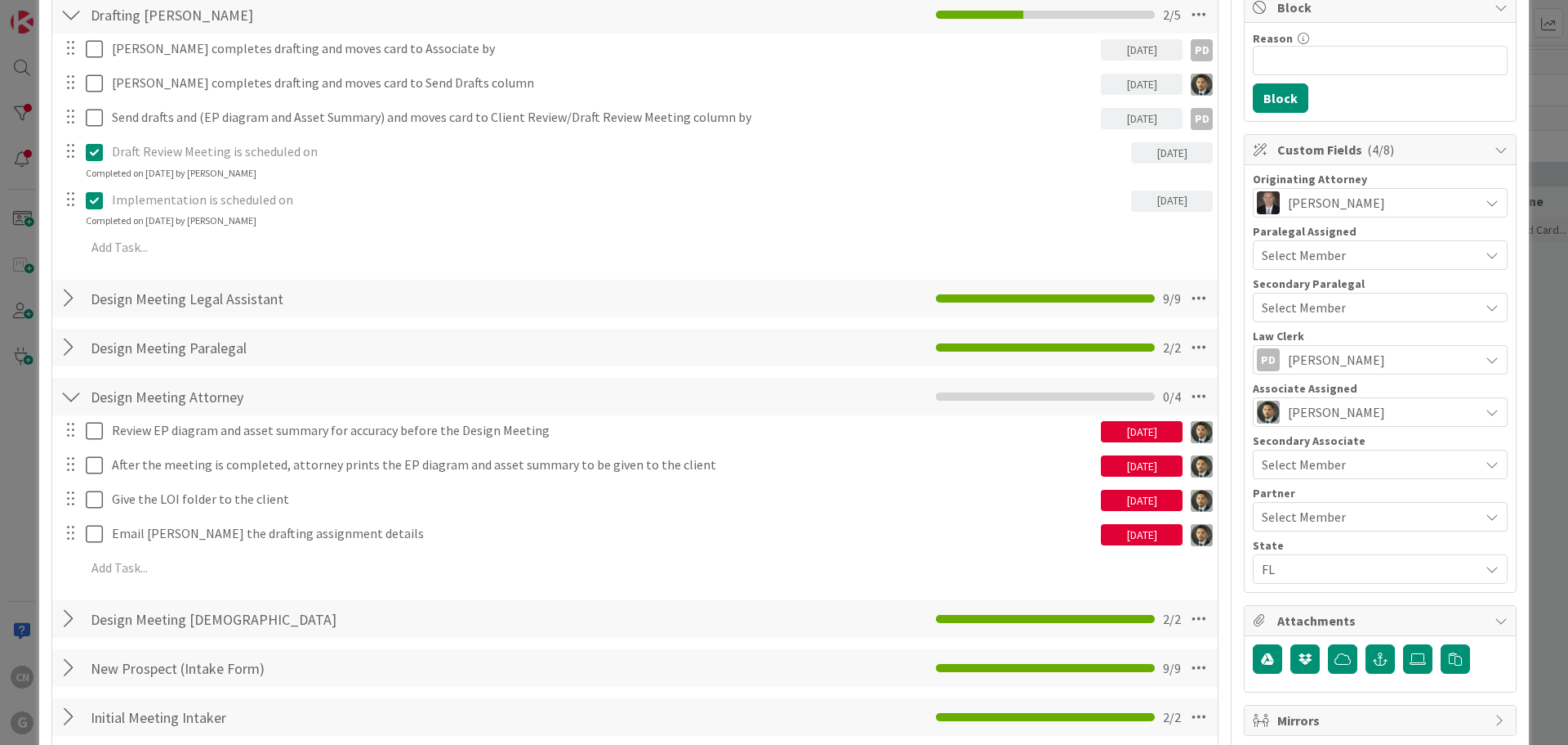
scroll to position [325, 0]
click at [71, 296] on div at bounding box center [71, 297] width 21 height 29
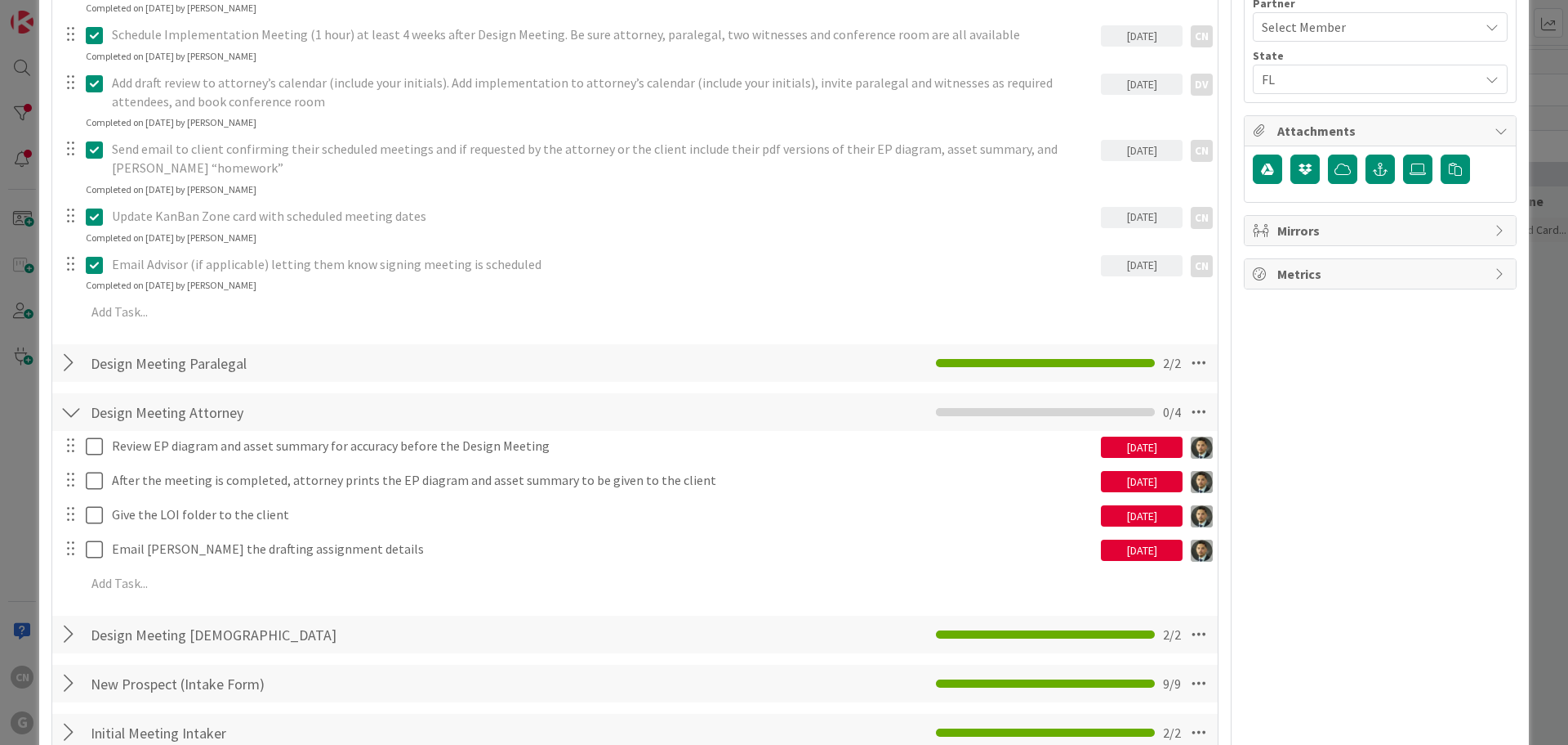
scroll to position [816, 0]
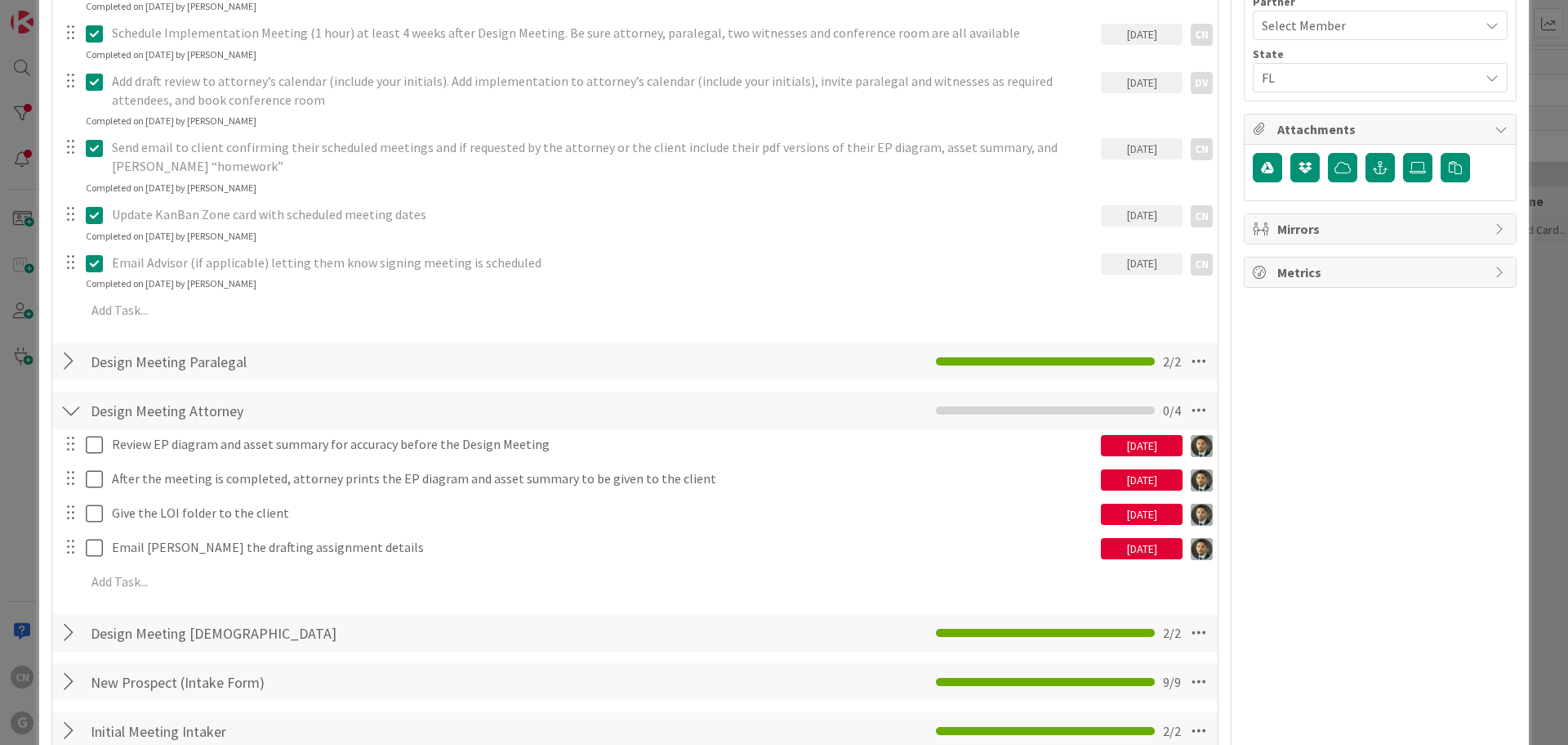
click at [70, 359] on div at bounding box center [71, 361] width 21 height 29
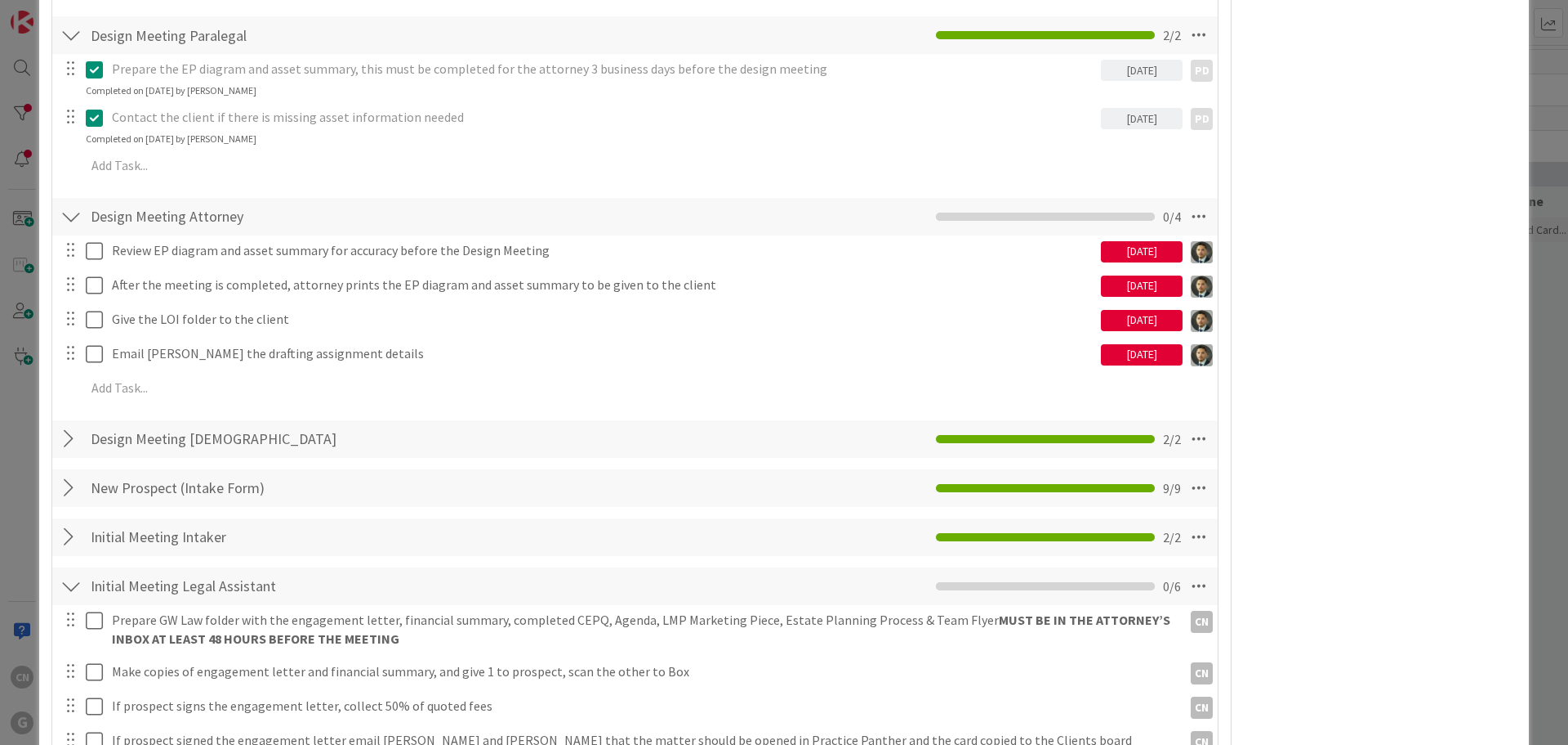
scroll to position [1143, 0]
click at [63, 443] on div at bounding box center [71, 438] width 21 height 29
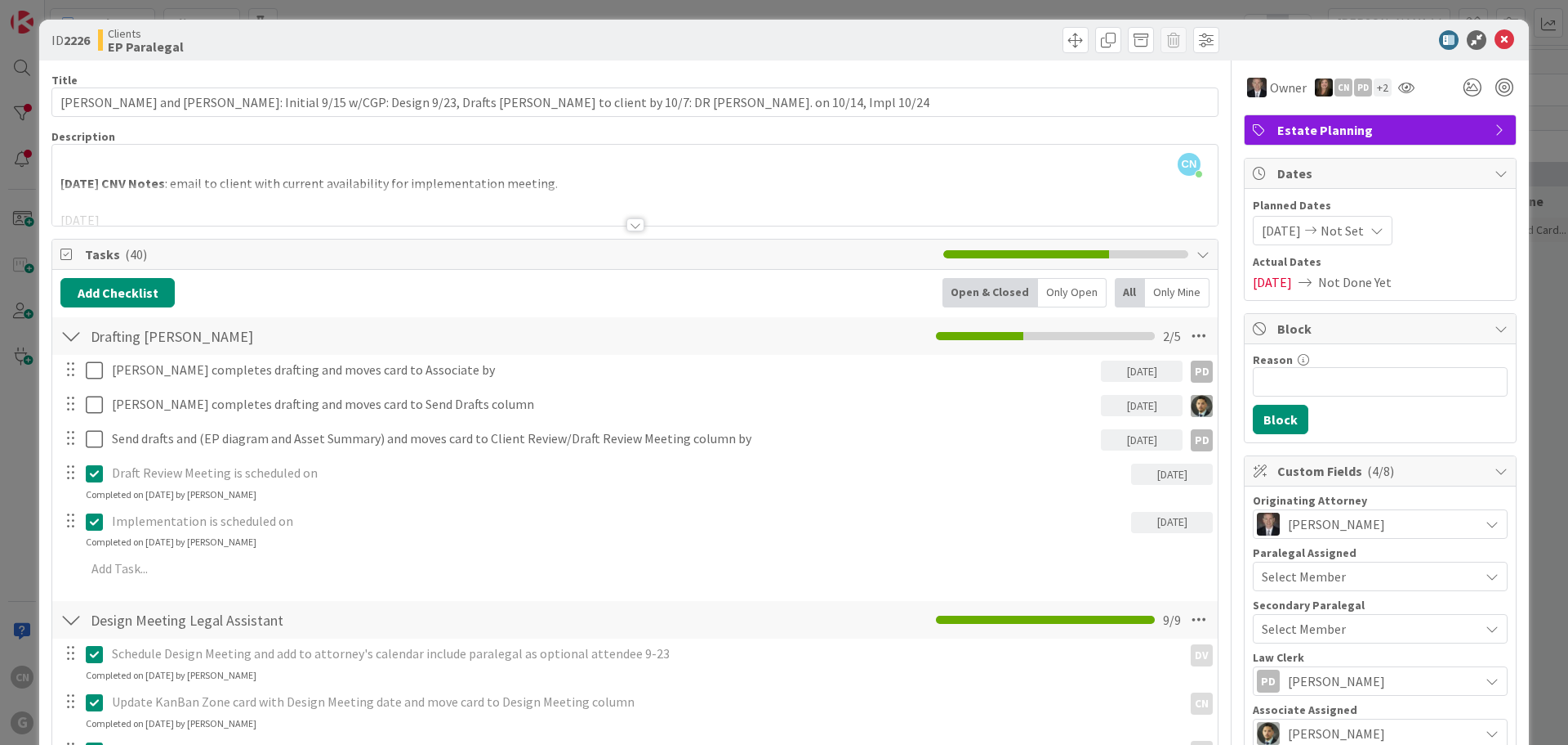
scroll to position [2, 0]
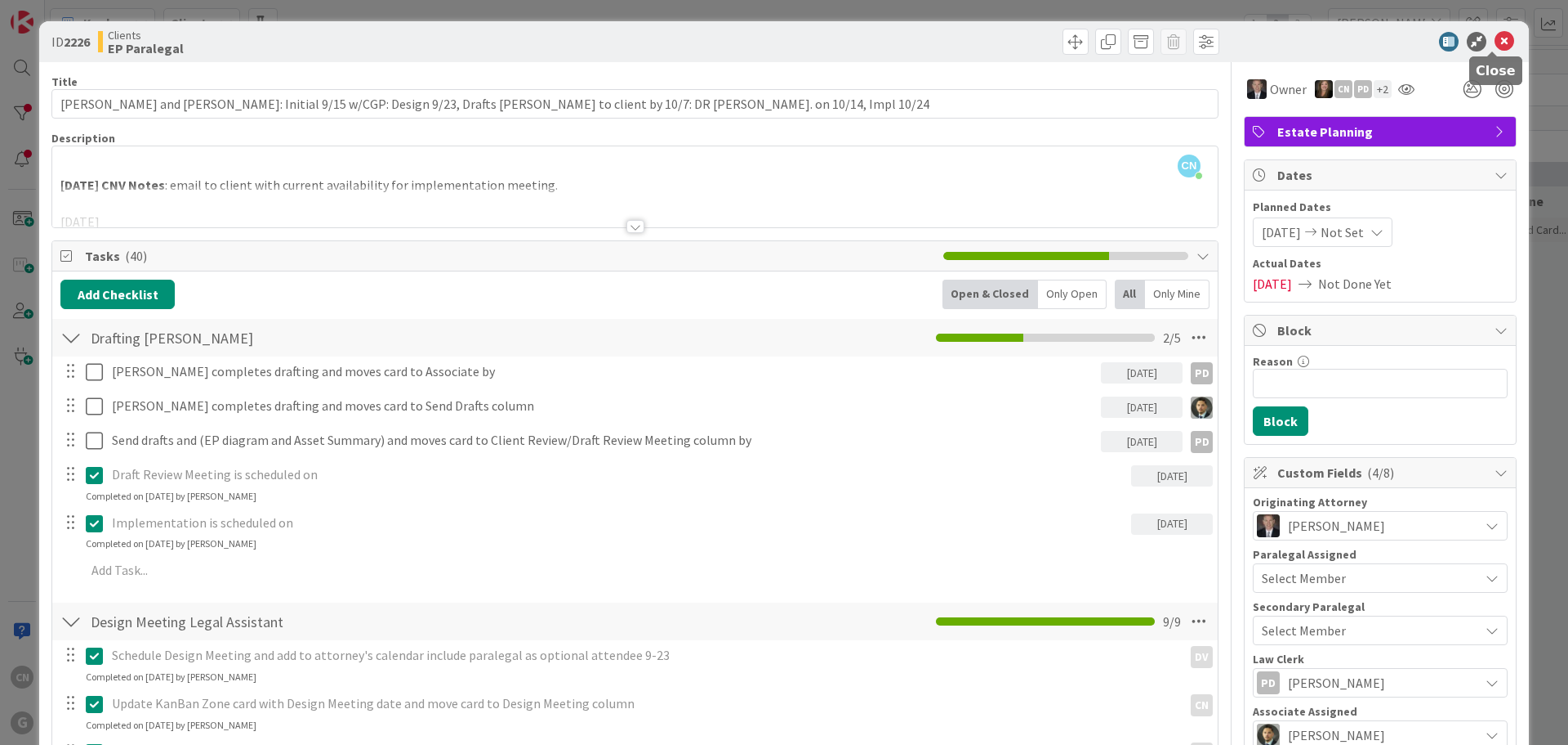
click at [1494, 45] on icon at bounding box center [1504, 42] width 20 height 20
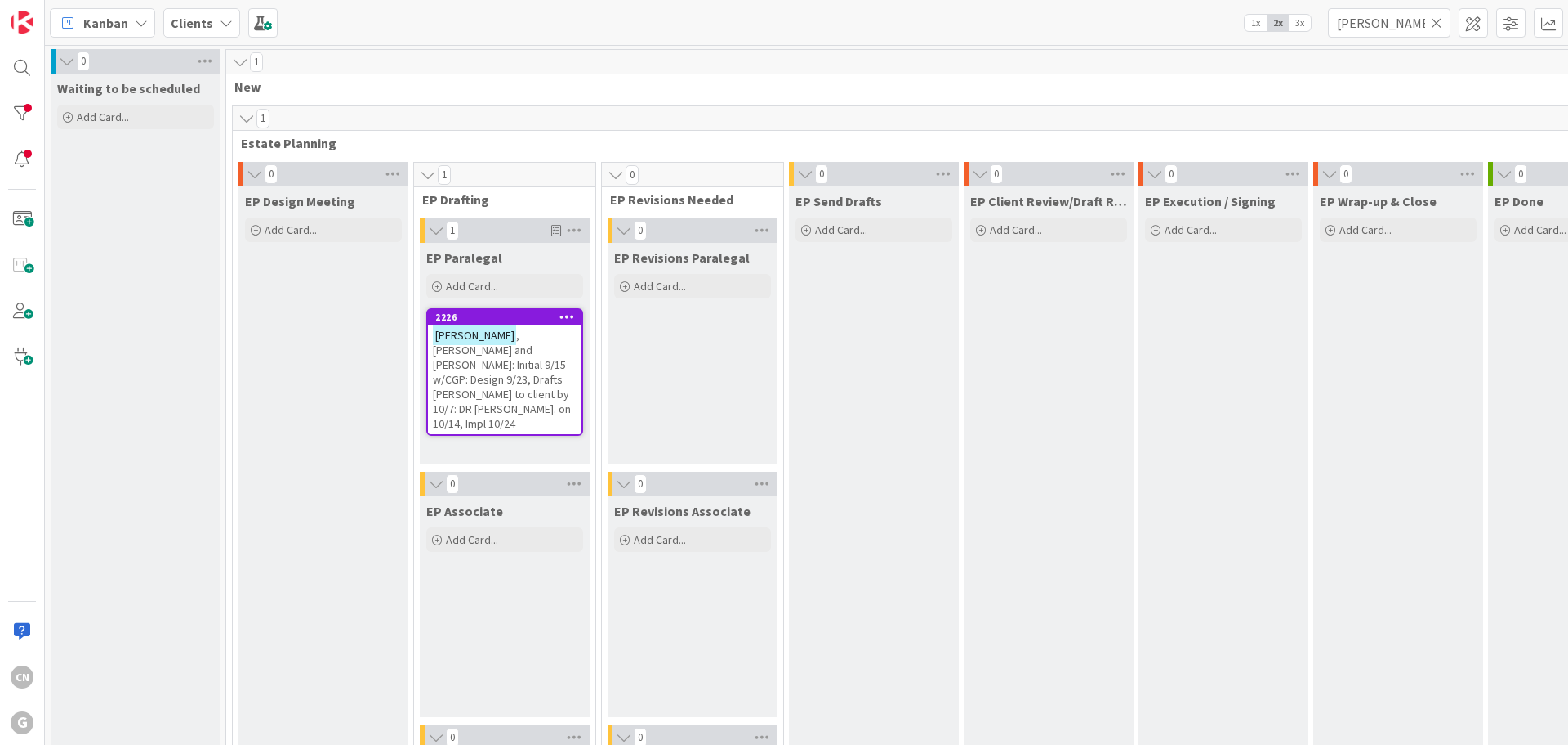
click at [194, 24] on b "Clients" at bounding box center [192, 23] width 43 height 16
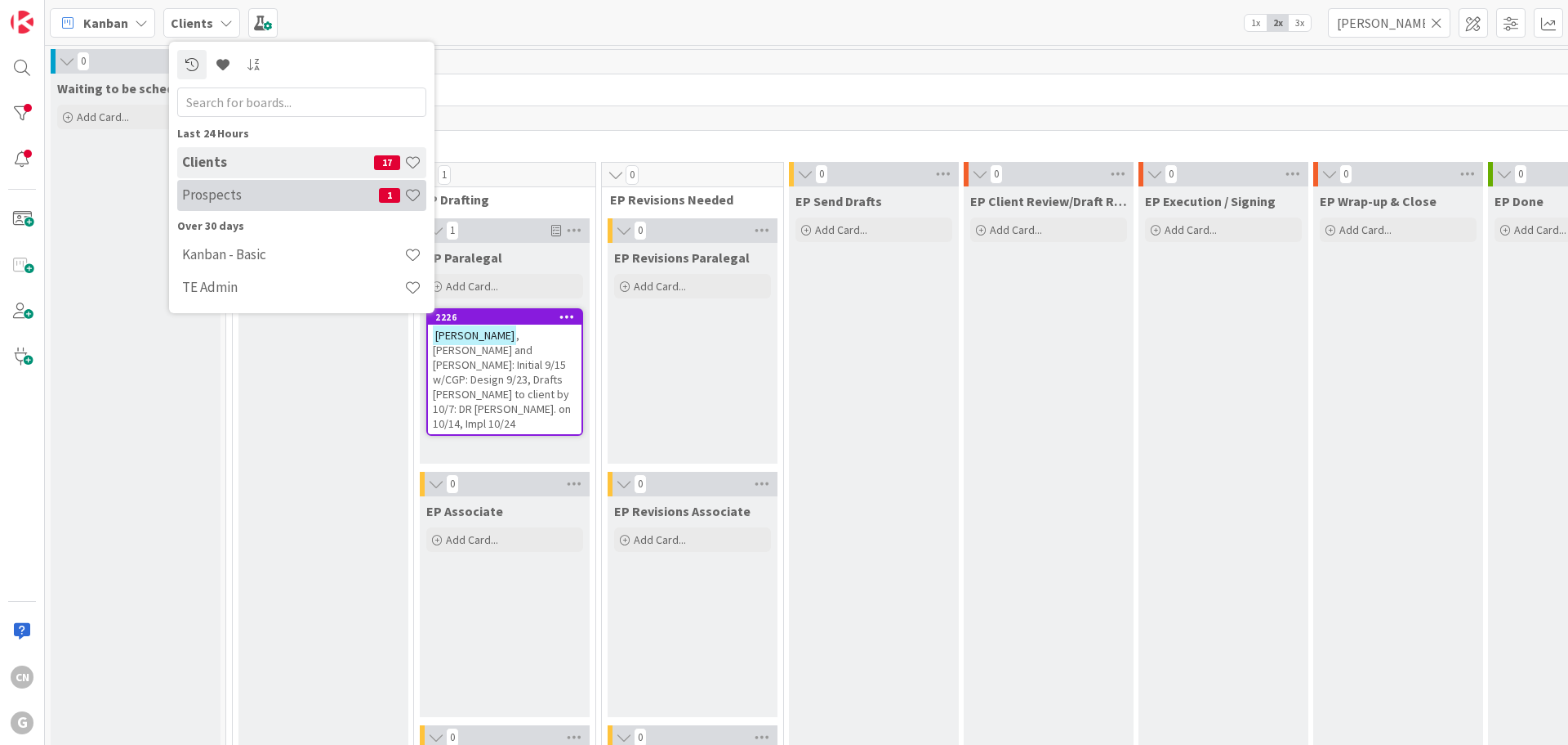
click at [256, 195] on h4 "Prospects" at bounding box center [281, 194] width 197 height 16
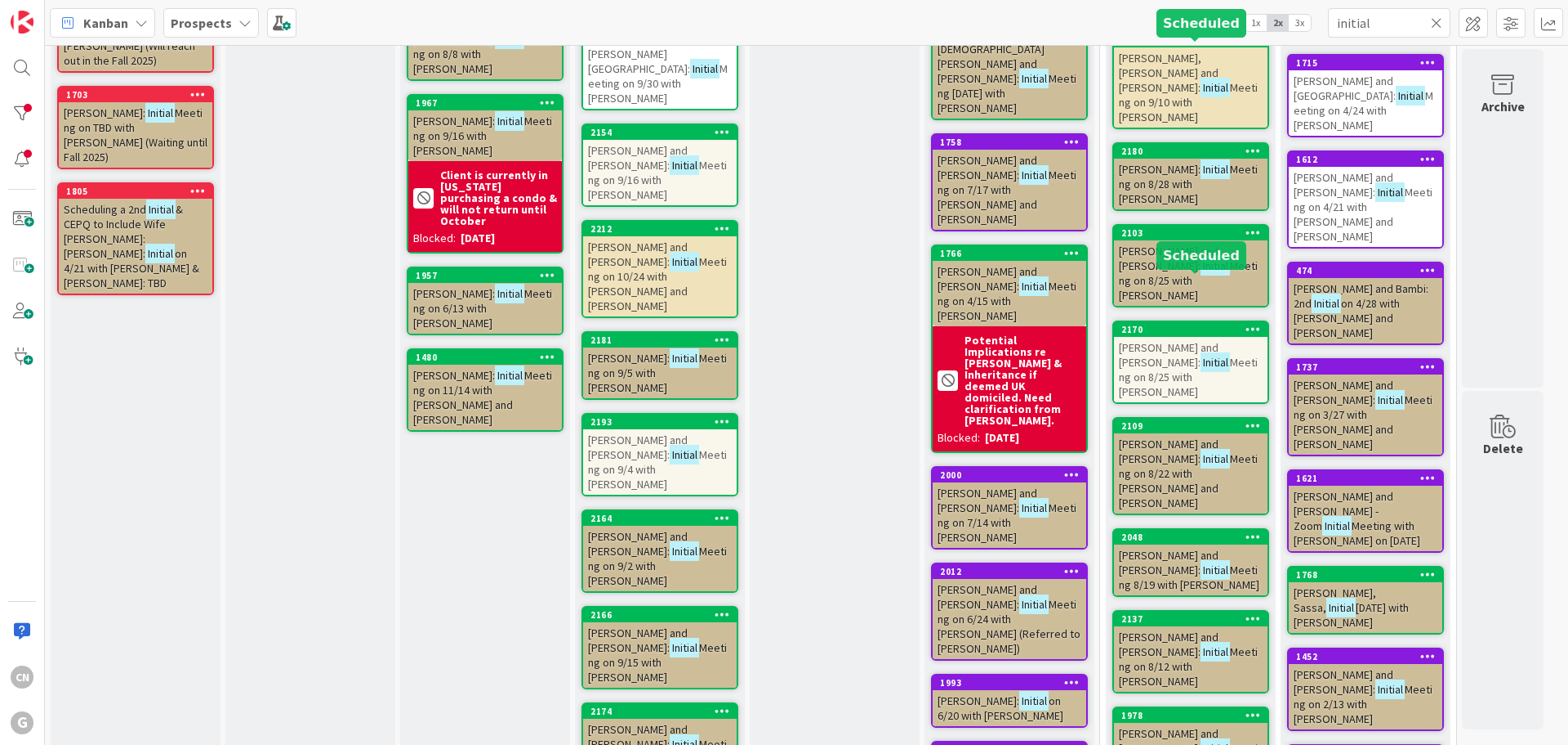
scroll to position [484, 0]
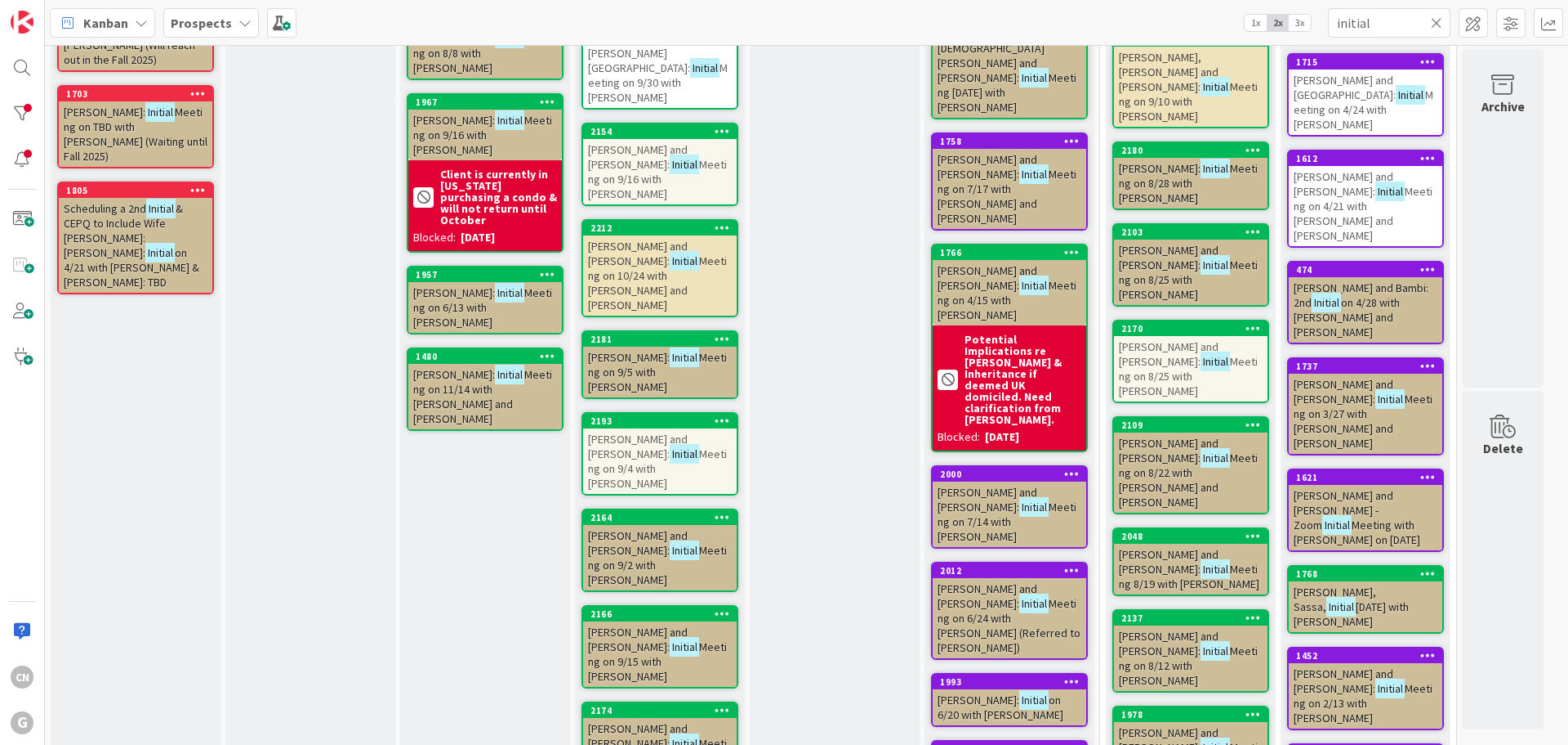
click at [219, 18] on b "Prospects" at bounding box center [201, 23] width 61 height 16
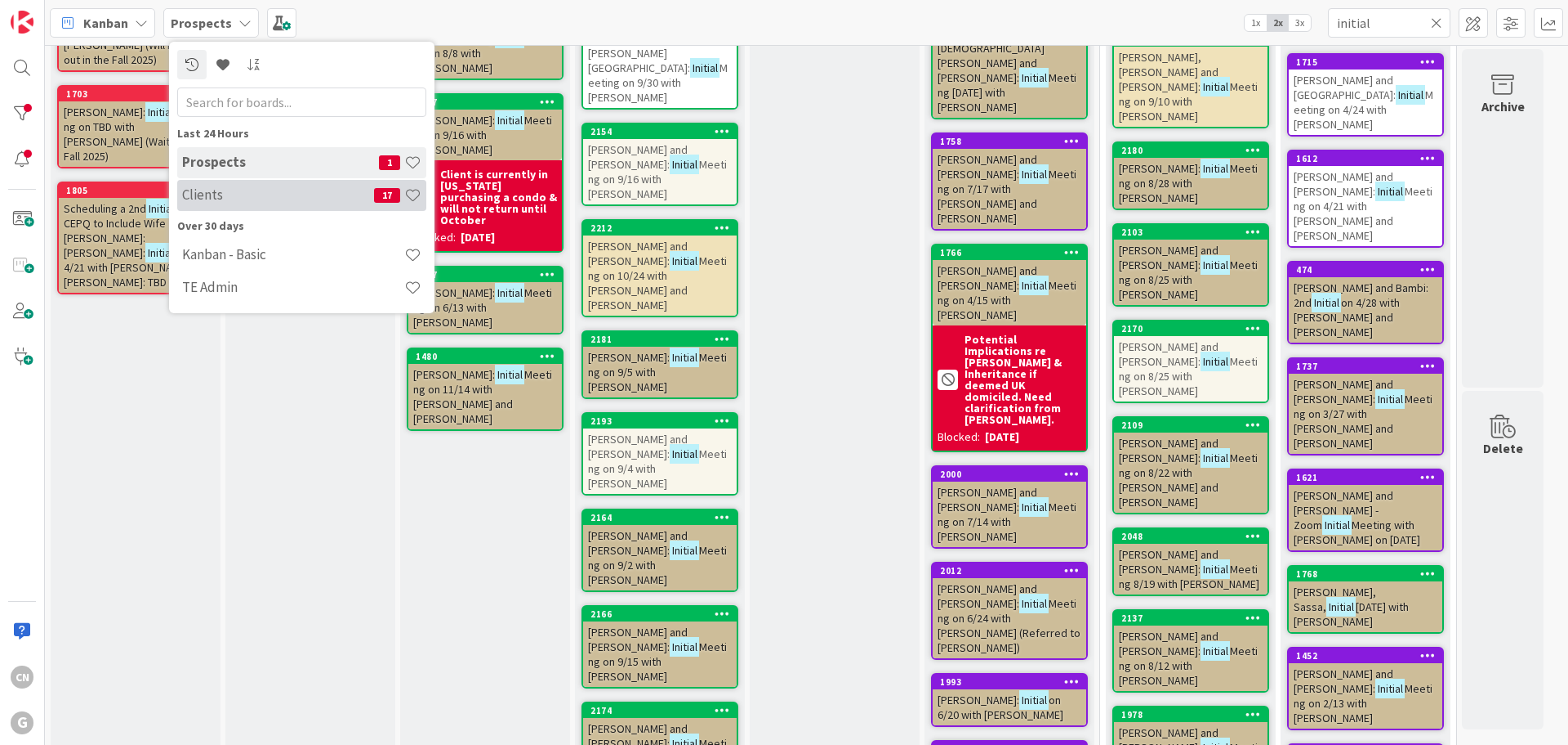
click at [218, 192] on h4 "Clients" at bounding box center [278, 194] width 192 height 16
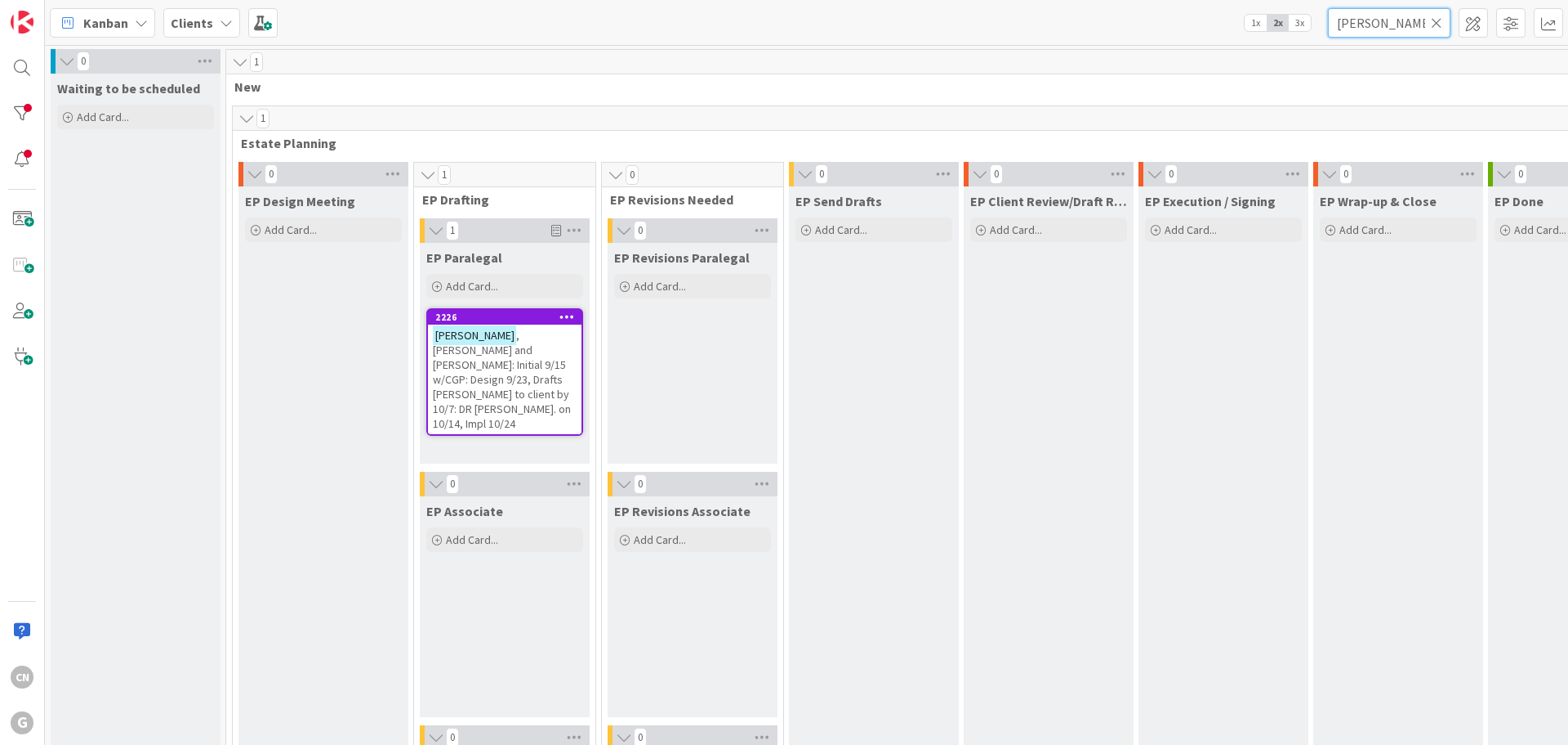
drag, startPoint x: 1388, startPoint y: 21, endPoint x: 1236, endPoint y: 36, distance: 152.7
click at [1237, 36] on div "Kanban Clients 1x 2x 3x [PERSON_NAME]" at bounding box center [806, 22] width 1524 height 45
type input "[PERSON_NAME]"
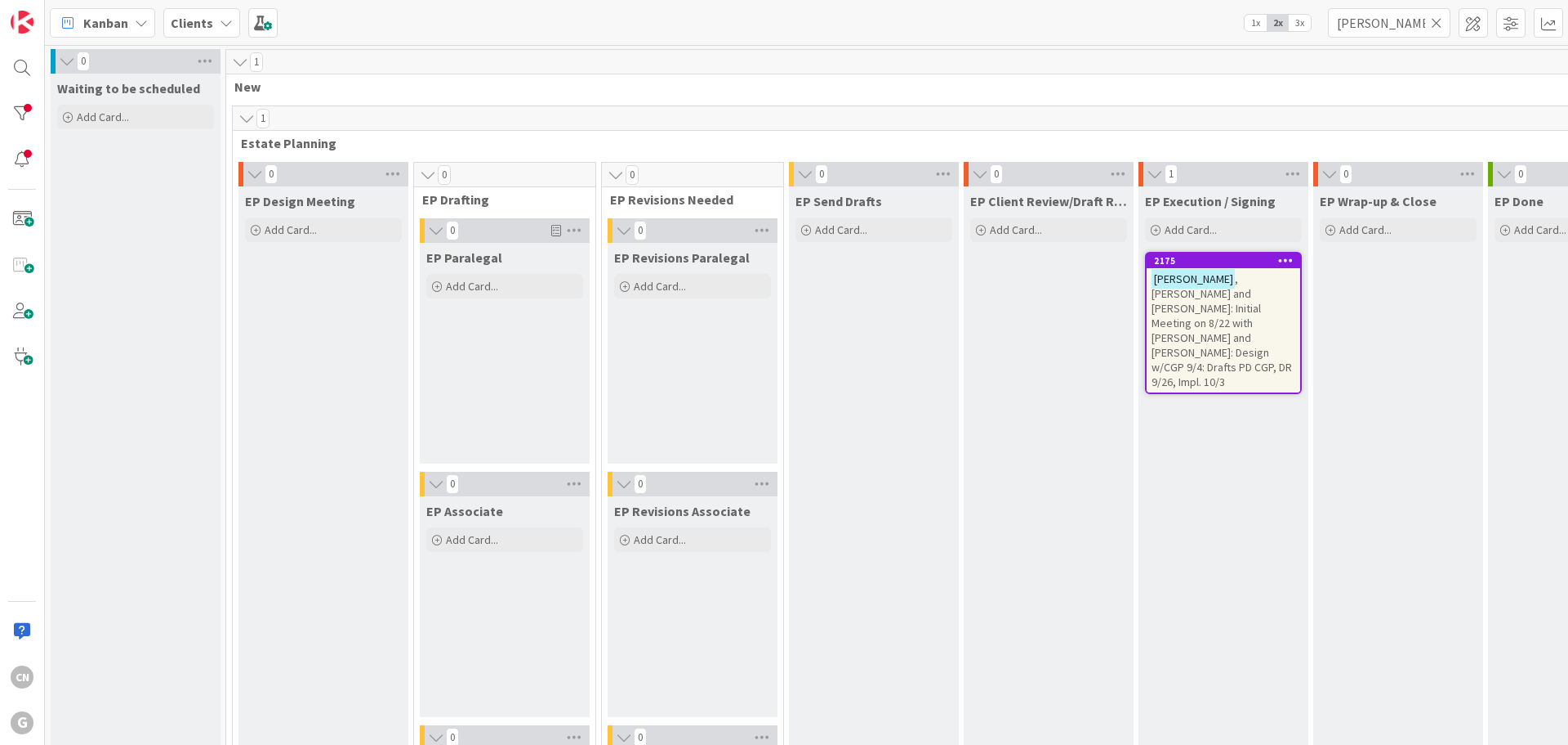
click at [1212, 293] on span ", [PERSON_NAME] and [PERSON_NAME]: Initial Meeting on 8/22 with [PERSON_NAME] a…" at bounding box center [1222, 331] width 141 height 118
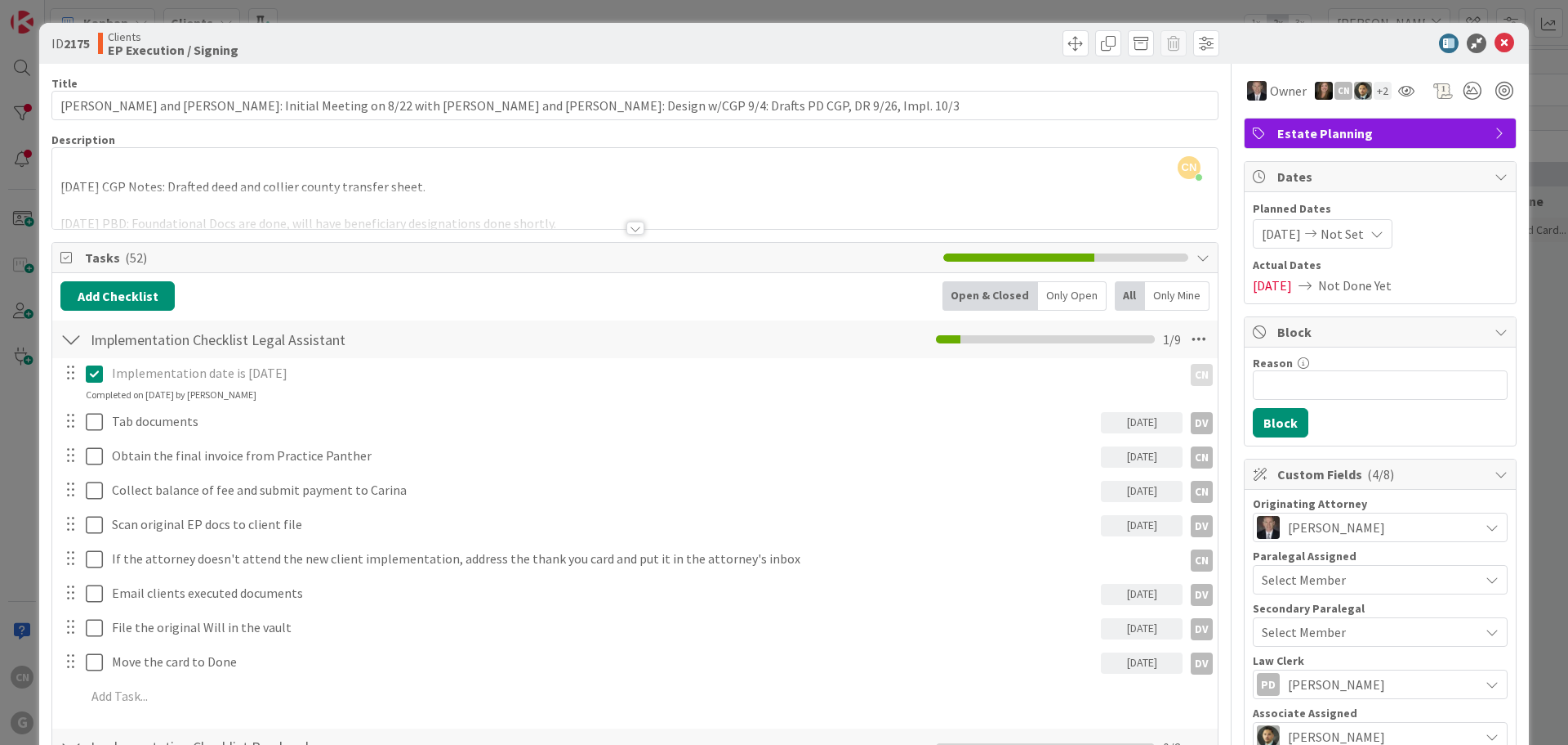
click at [1497, 43] on icon at bounding box center [1504, 44] width 20 height 20
